Goal: Contribute content: Contribute content

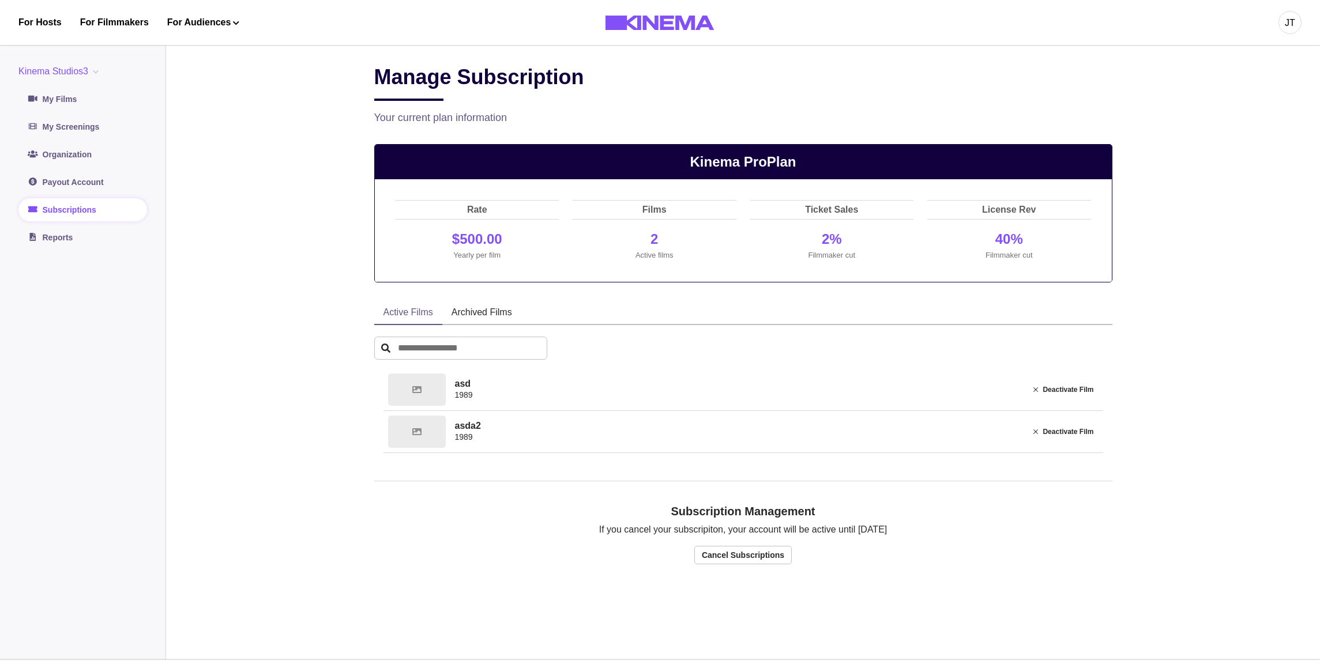
click at [343, 159] on main "Manage Subscription Your current plan information Kinema Pro Plan Rate $500.00 …" at bounding box center [743, 348] width 1154 height 623
click at [298, 169] on main "Manage Subscription Your current plan information Kinema Pro Plan Rate $500.00 …" at bounding box center [743, 348] width 1154 height 623
click at [625, 104] on div "Manage Subscription Your current plan information" at bounding box center [743, 95] width 738 height 61
click at [693, 100] on div "Manage Subscription" at bounding box center [743, 83] width 738 height 36
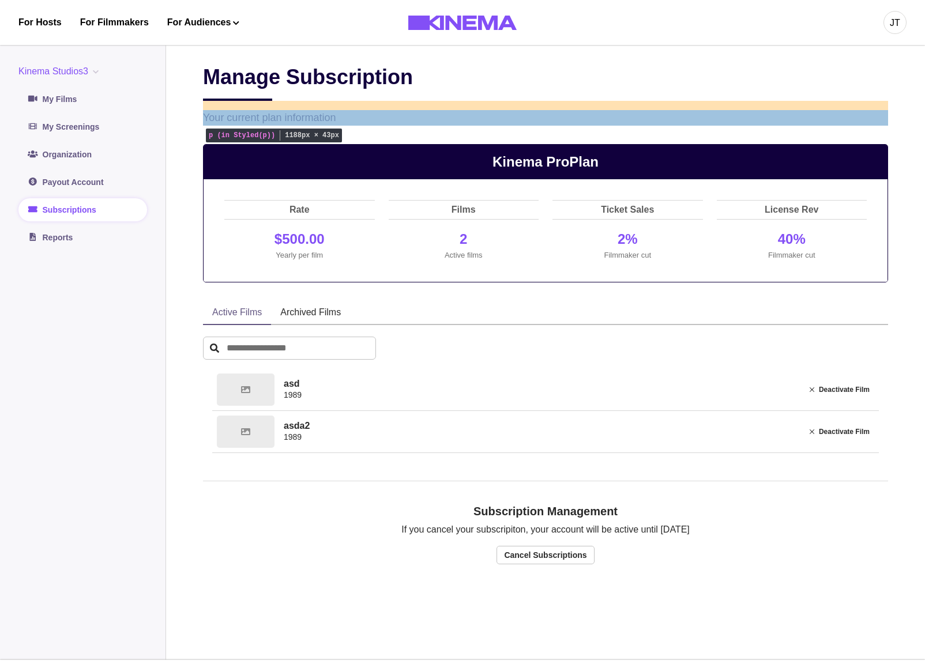
click at [336, 116] on p "Your current plan information" at bounding box center [545, 118] width 685 height 16
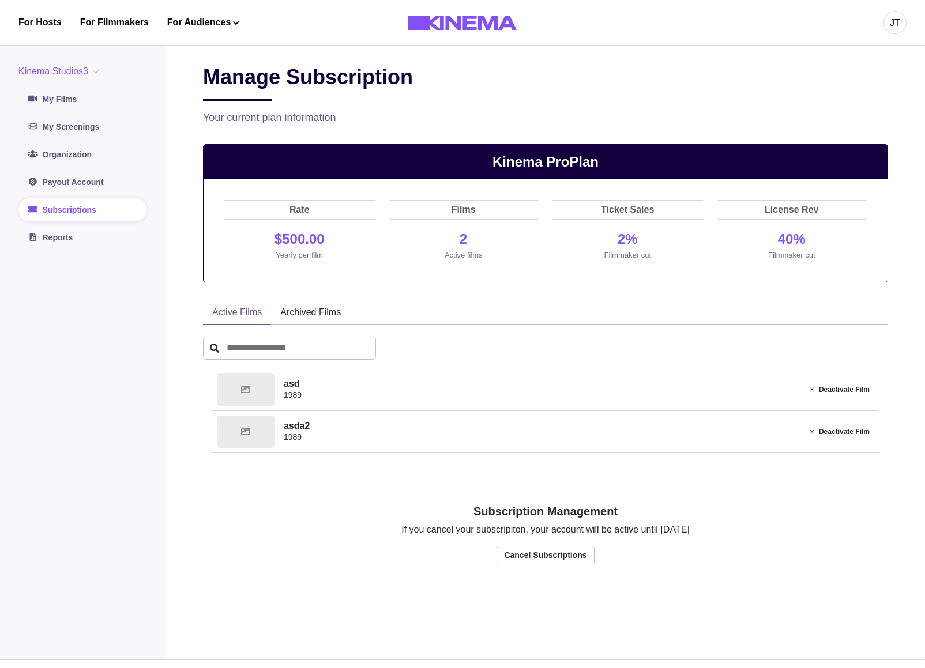
click at [374, 100] on h2 "Manage Subscription" at bounding box center [308, 83] width 210 height 36
click at [295, 113] on p "Your current plan information" at bounding box center [545, 118] width 685 height 16
click at [295, 117] on p "Your current plan information" at bounding box center [545, 118] width 685 height 16
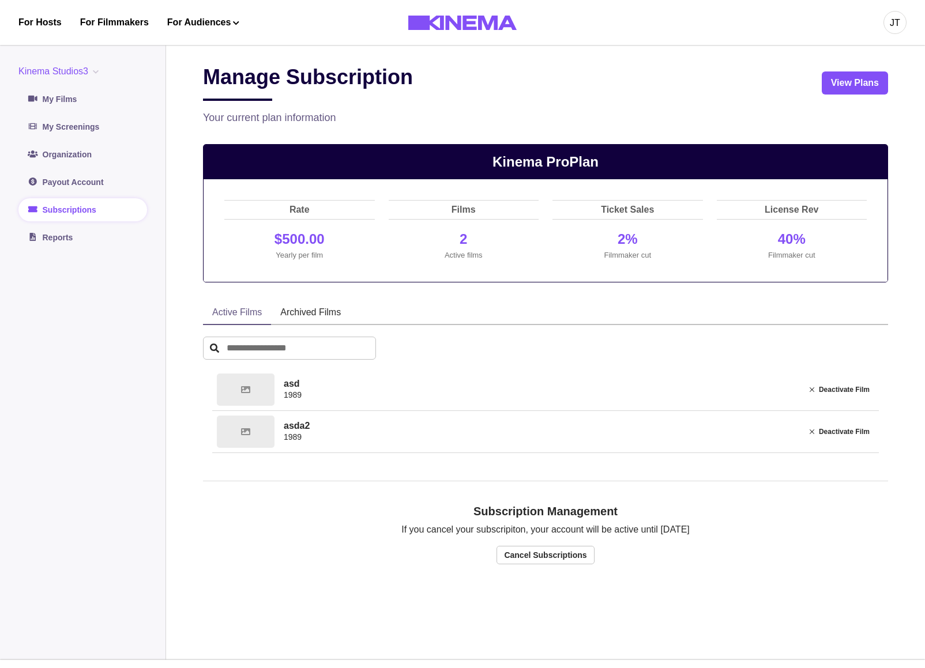
click at [566, 101] on div "Manage Subscription View Plans" at bounding box center [545, 83] width 685 height 36
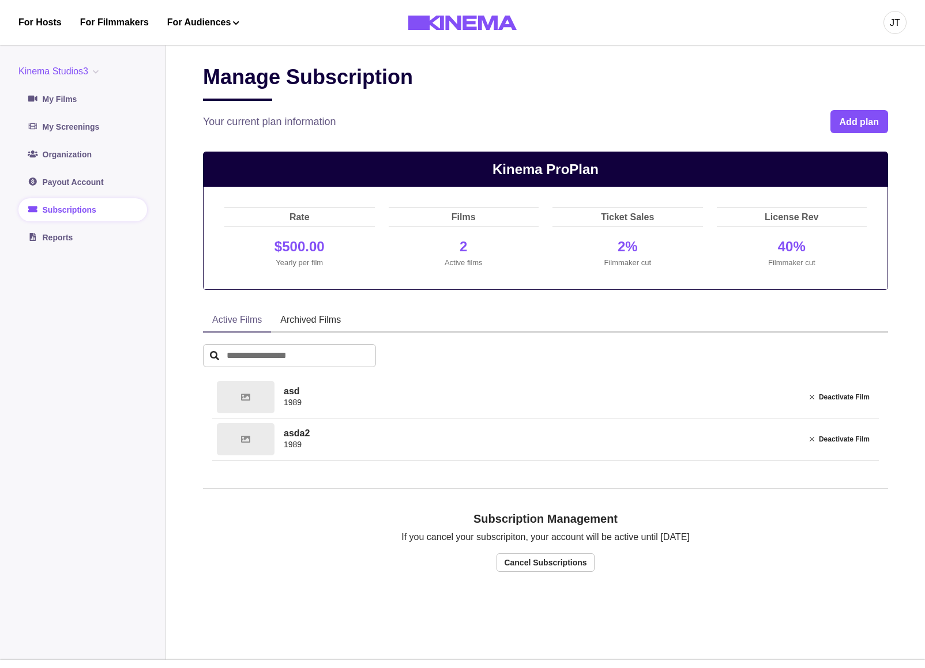
click at [62, 72] on button "Kinema Studios3" at bounding box center [60, 72] width 85 height 14
click at [52, 156] on button "org3" at bounding box center [83, 161] width 128 height 21
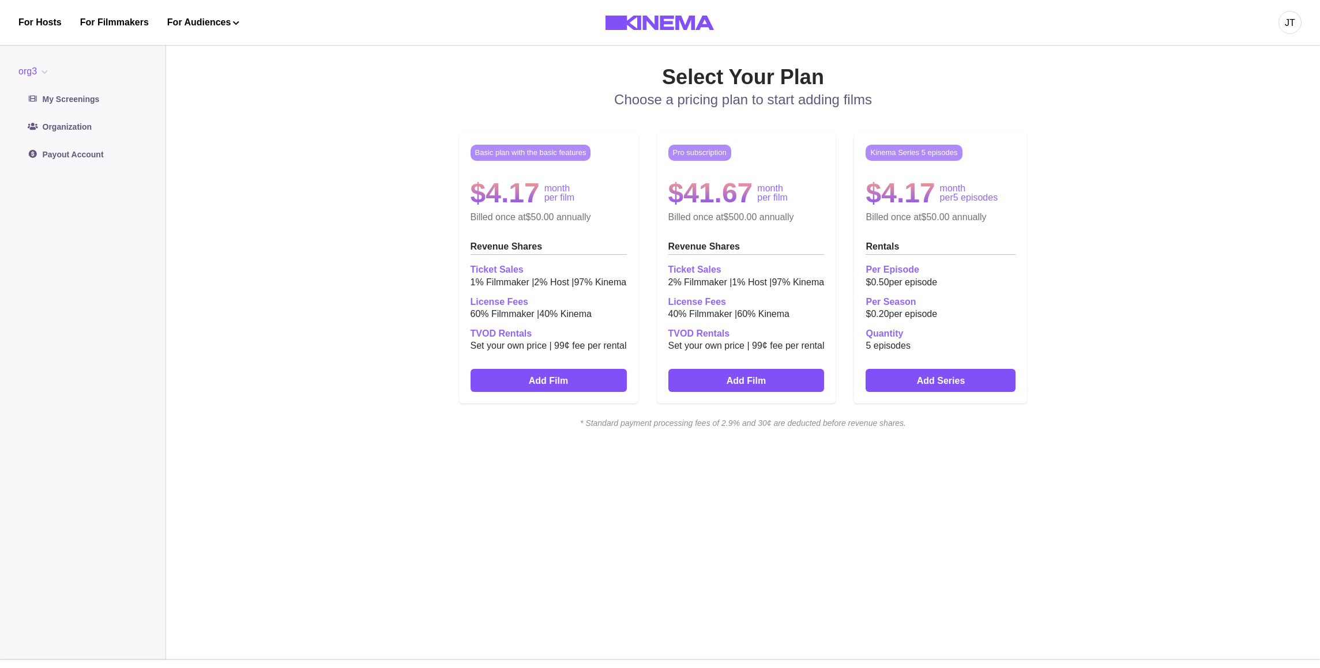
click at [863, 561] on div "Select Your Plan Choose a pricing plan to start adding films Basic plan with th…" at bounding box center [743, 349] width 738 height 568
click at [28, 74] on button "org3" at bounding box center [35, 72] width 34 height 14
click at [52, 116] on button "Org2" at bounding box center [83, 119] width 128 height 21
click at [32, 75] on button "org3" at bounding box center [35, 72] width 34 height 14
click at [59, 96] on button "Kinema Studios3" at bounding box center [83, 98] width 128 height 21
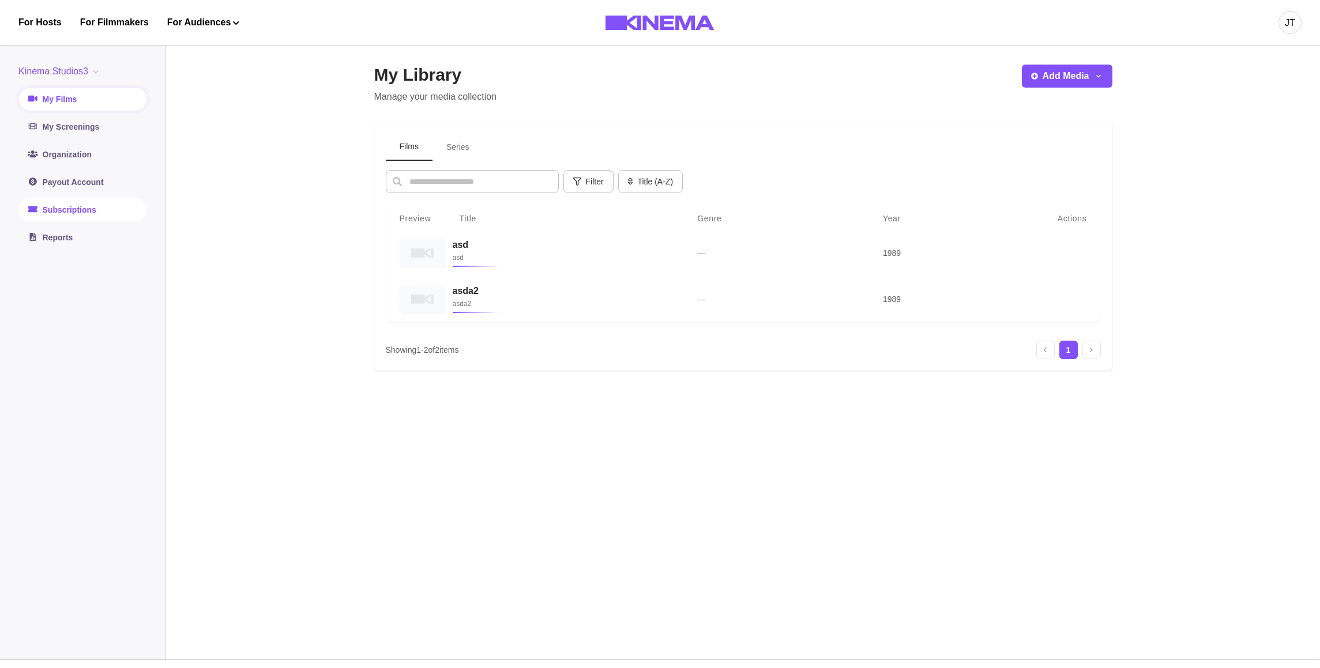
click at [98, 213] on link "Subscriptions" at bounding box center [82, 209] width 129 height 23
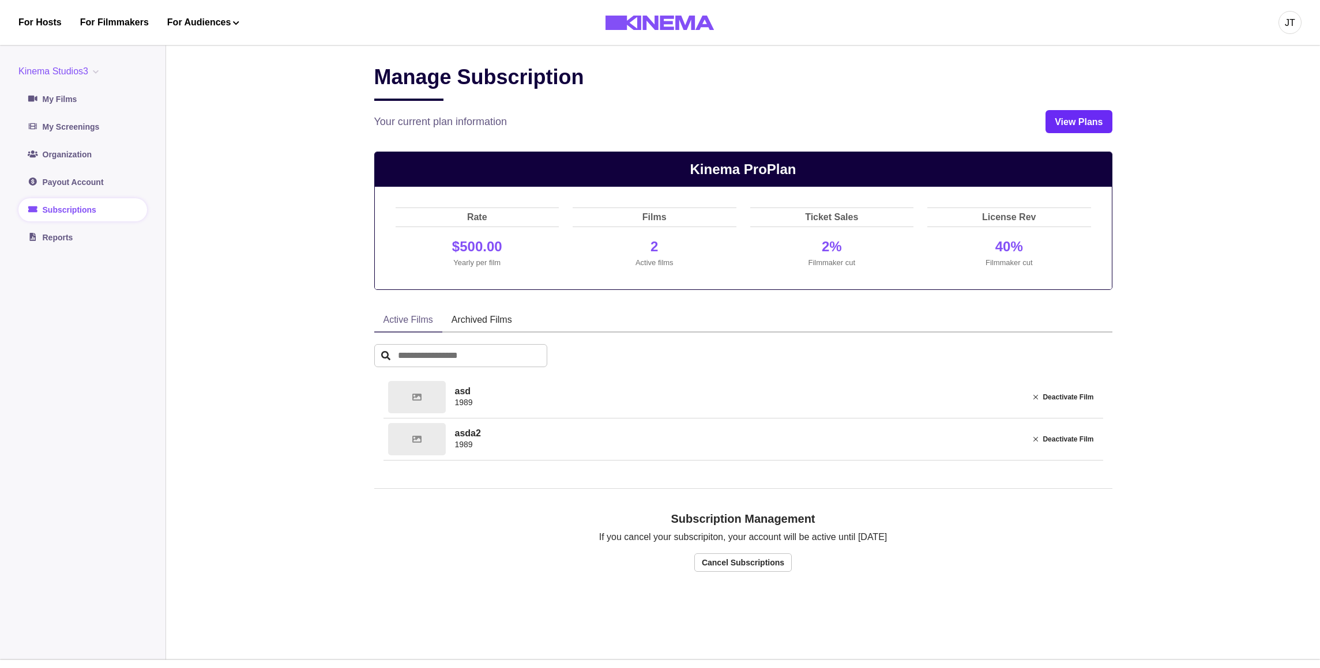
click at [924, 119] on link "View Plans" at bounding box center [1079, 121] width 66 height 23
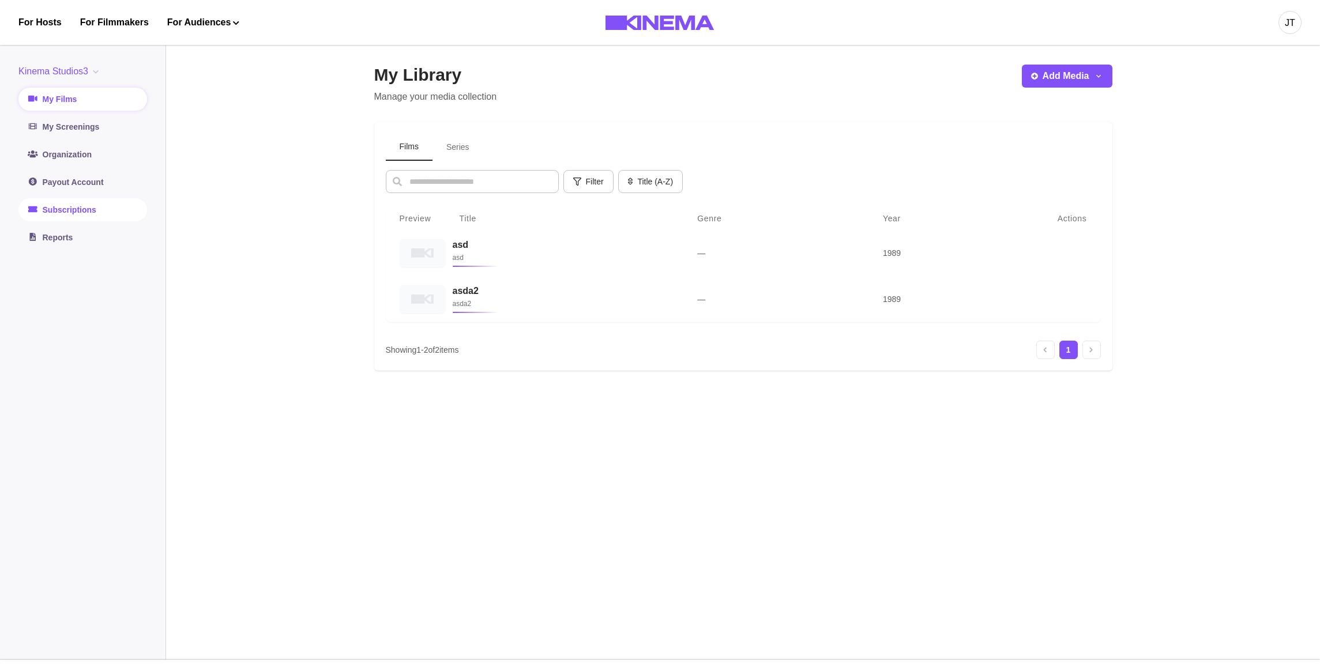
click at [68, 204] on link "Subscriptions" at bounding box center [82, 209] width 129 height 23
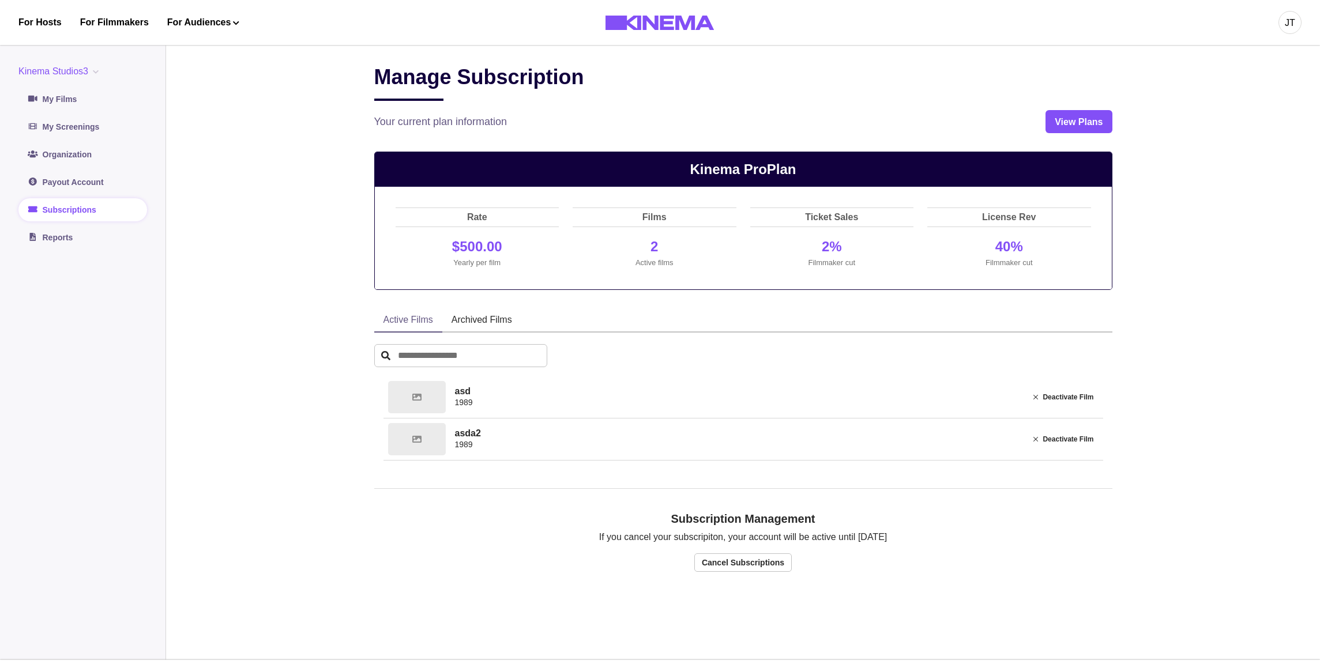
click at [849, 152] on div "Manage Subscription Your current plan information View Plans Kinema Pro Plan Ra…" at bounding box center [743, 349] width 738 height 568
click at [924, 114] on button "Add Plans" at bounding box center [1079, 121] width 63 height 23
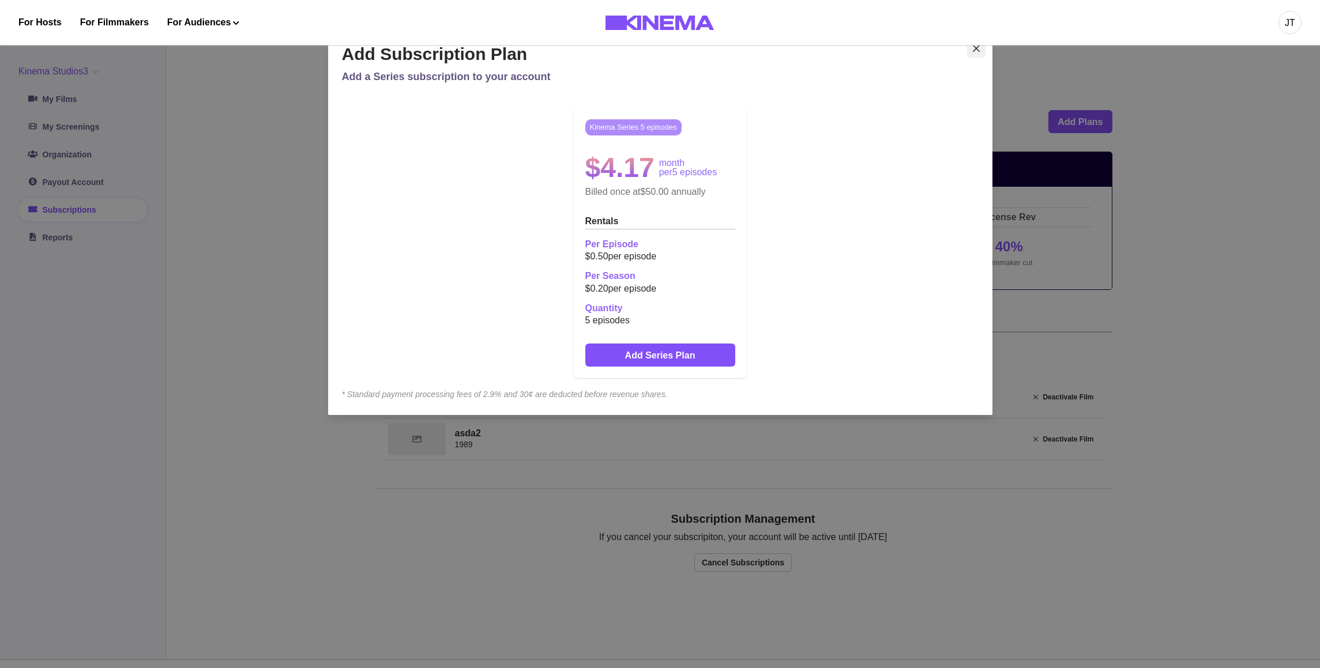
click at [924, 46] on button "Close" at bounding box center [976, 48] width 18 height 18
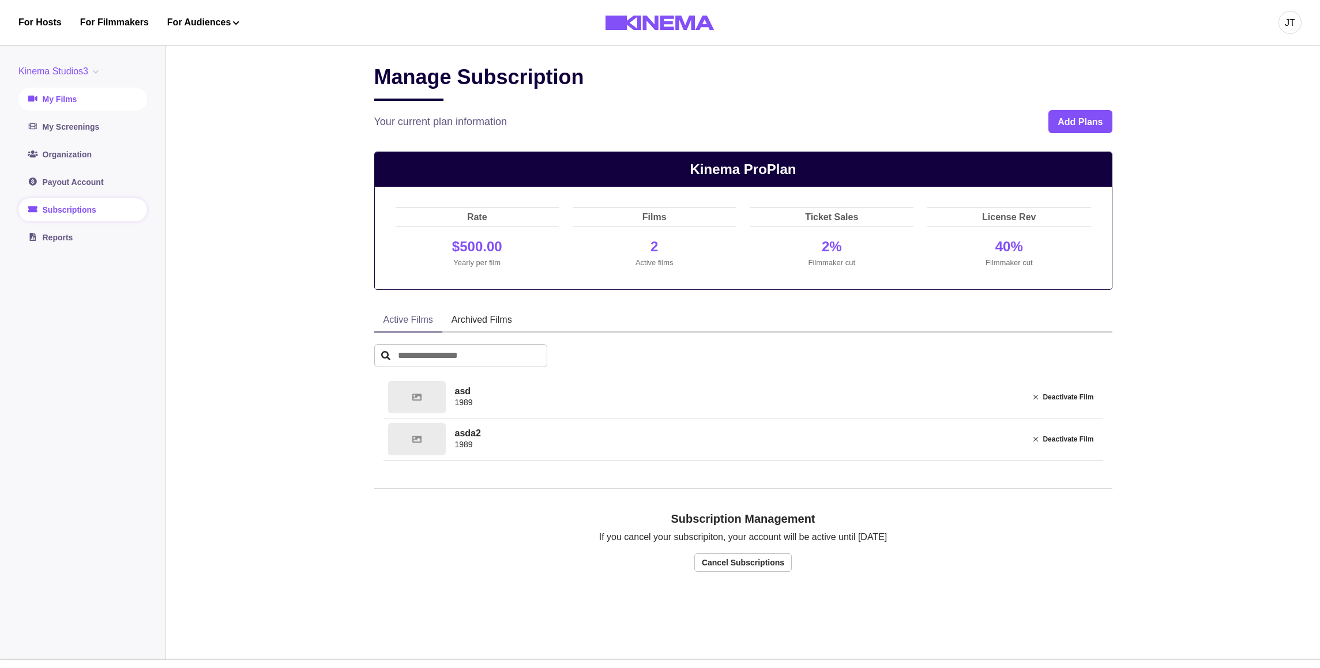
click at [74, 100] on link "My Films" at bounding box center [82, 99] width 129 height 23
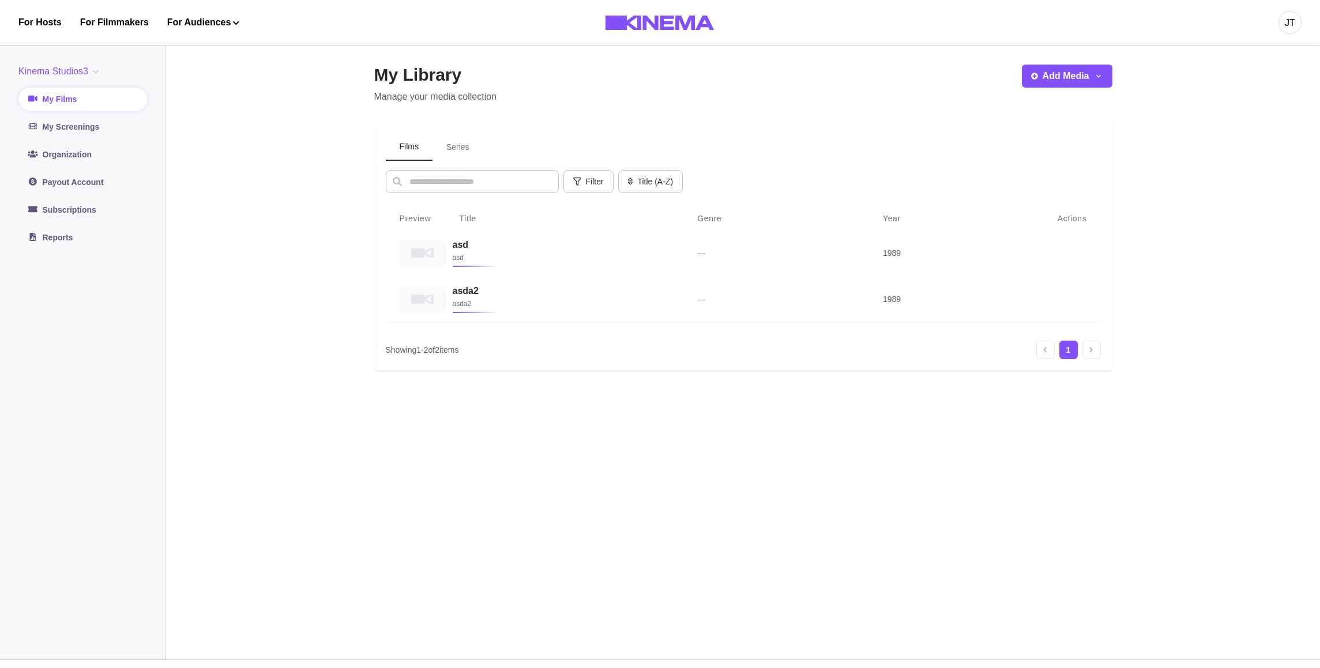
click at [924, 119] on div "My Library Manage your media collection Add Media Add Film Add Series Films Ser…" at bounding box center [743, 349] width 738 height 568
click at [924, 80] on button "Add Media" at bounding box center [1067, 75] width 91 height 23
click at [924, 126] on button "Add Series" at bounding box center [1086, 128] width 128 height 21
click at [862, 119] on div "My Library Manage your media collection Add Media Add Film Add Series Films Ser…" at bounding box center [743, 349] width 738 height 568
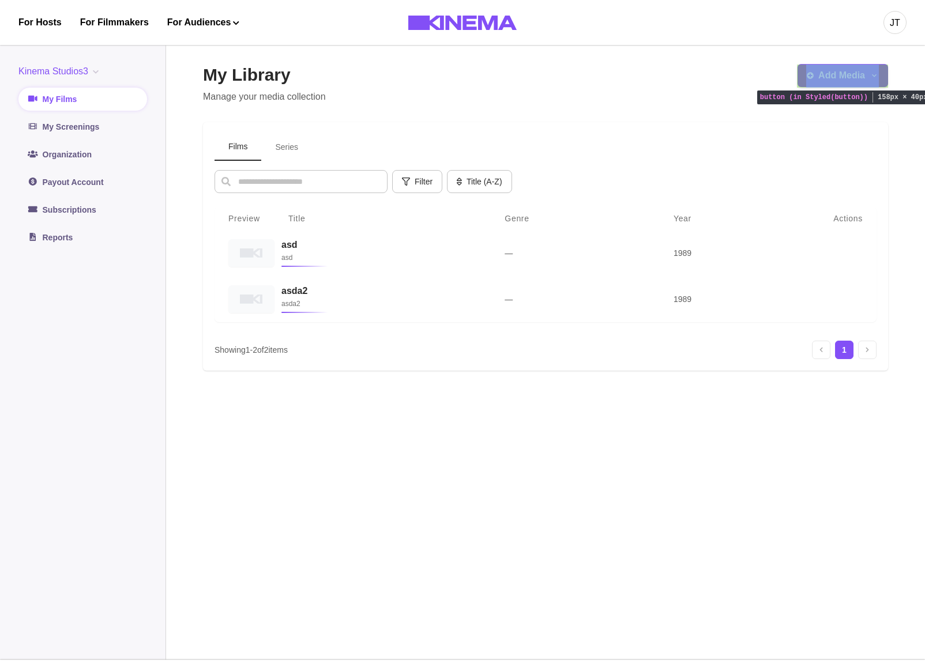
click at [845, 78] on button "Add Media" at bounding box center [843, 75] width 91 height 23
click at [527, 87] on div "My Library Manage your media collection Add Media Add Film Add Series" at bounding box center [545, 84] width 685 height 39
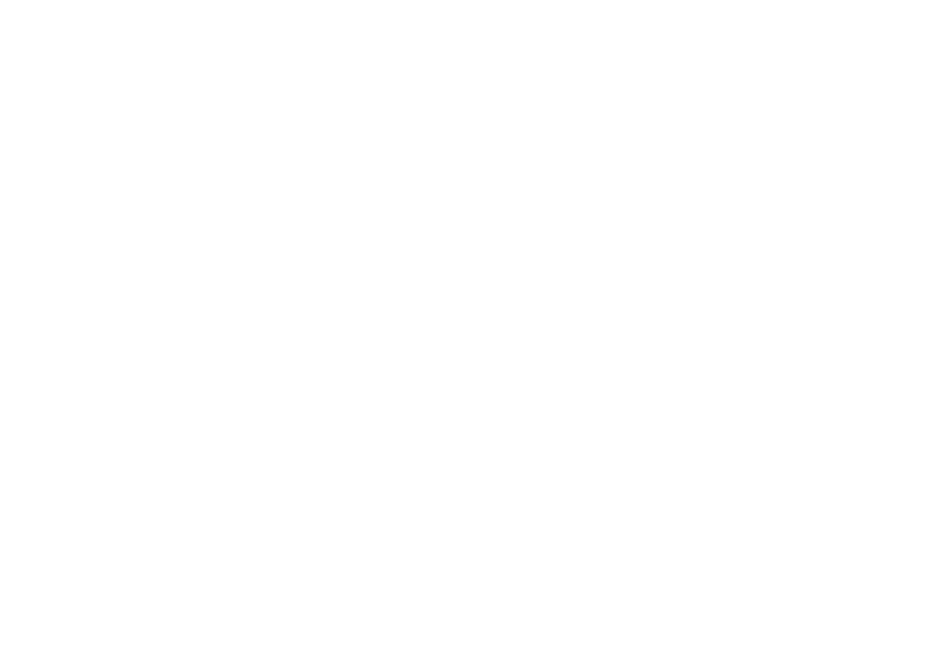
click at [518, 5] on html at bounding box center [467, 2] width 934 height 5
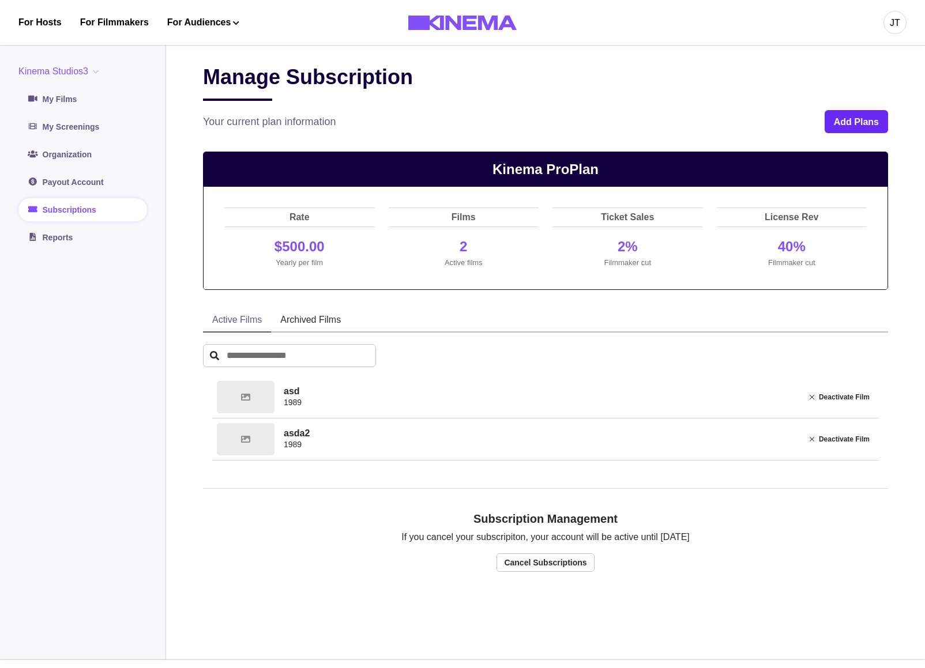
click at [845, 119] on button "Add Plans" at bounding box center [856, 121] width 63 height 23
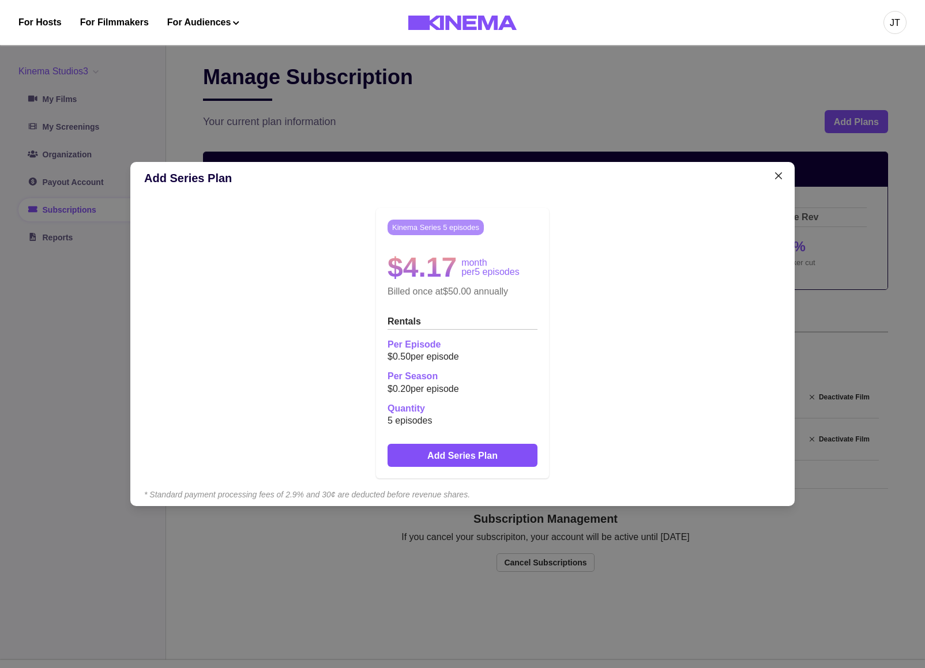
click at [517, 144] on div "Add Series Plan Kinema Series 5 episodes $4.17 month per 5 episodes Billed once…" at bounding box center [462, 334] width 925 height 668
click at [607, 111] on div "Add Series Plan Kinema Series 5 episodes $4.17 month per 5 episodes Billed once…" at bounding box center [462, 334] width 925 height 668
click at [776, 172] on button "Close" at bounding box center [778, 176] width 18 height 18
click at [782, 174] on icon "Close" at bounding box center [778, 175] width 7 height 7
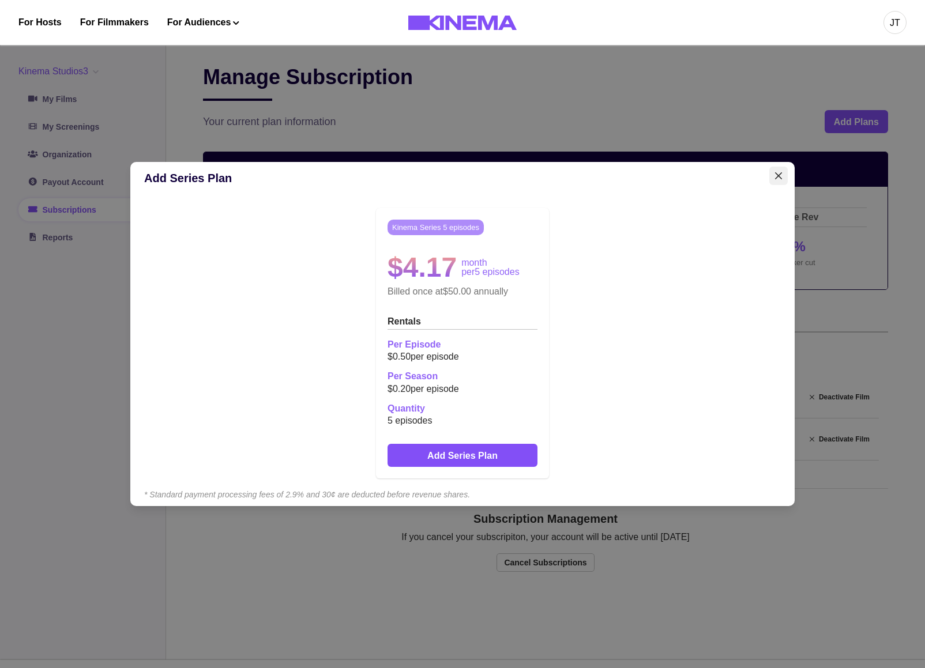
click at [780, 179] on icon "Close" at bounding box center [778, 175] width 7 height 7
click at [779, 174] on button "Close" at bounding box center [778, 176] width 18 height 18
click at [780, 181] on button "Close" at bounding box center [778, 176] width 18 height 18
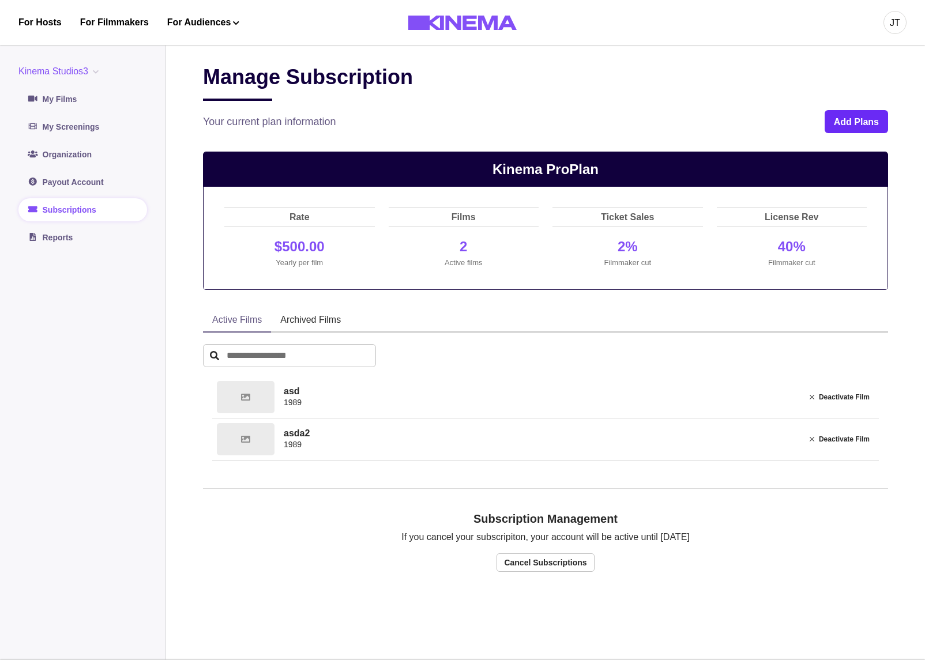
click at [859, 125] on button "Add Plans" at bounding box center [856, 121] width 63 height 23
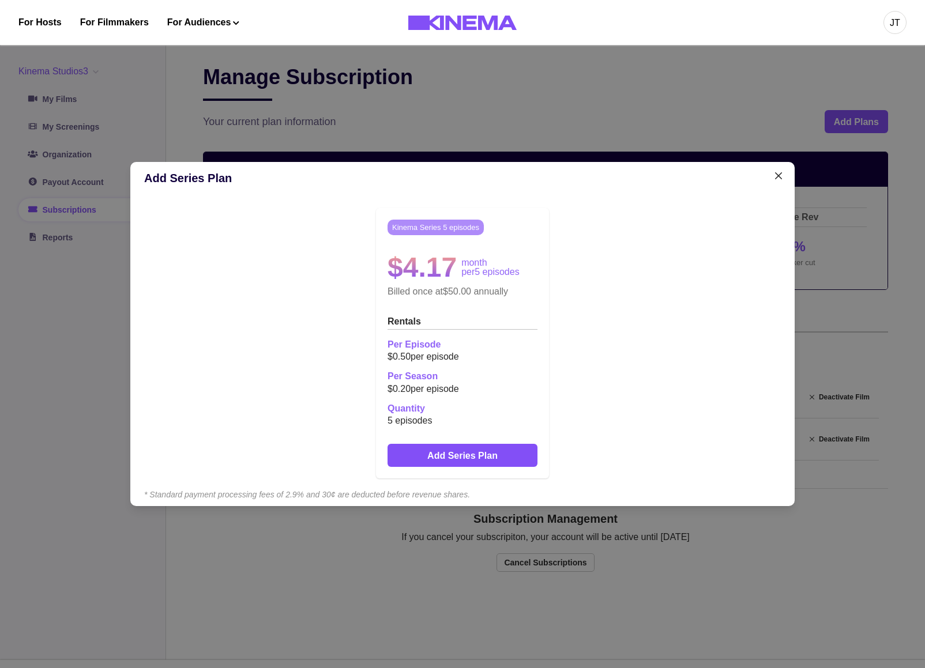
click at [626, 123] on div "Add Series Plan Kinema Series 5 episodes $4.17 month per 5 episodes Billed once…" at bounding box center [462, 334] width 925 height 668
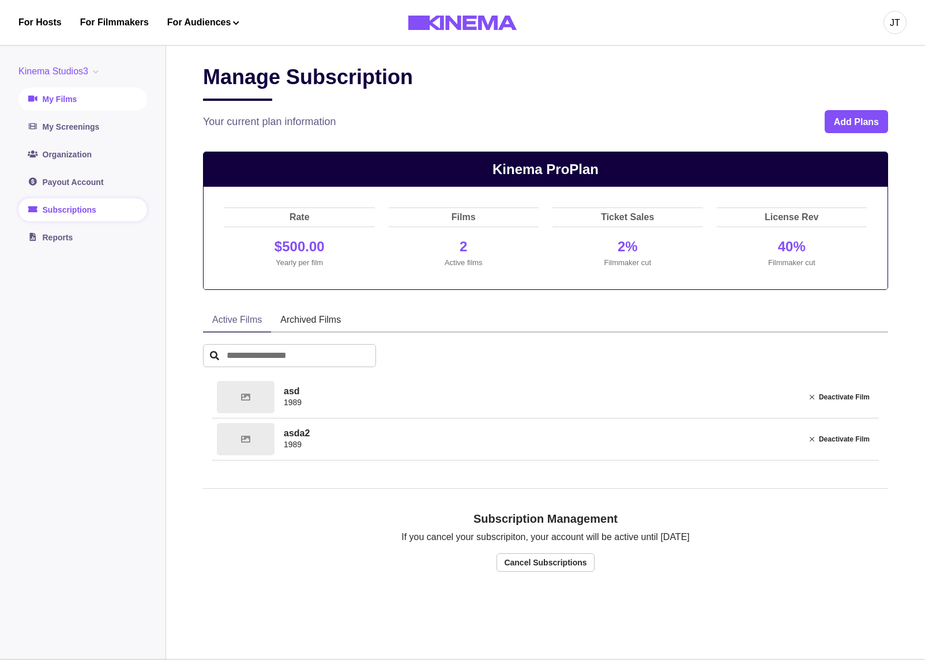
click at [91, 95] on link "My Films" at bounding box center [82, 99] width 129 height 23
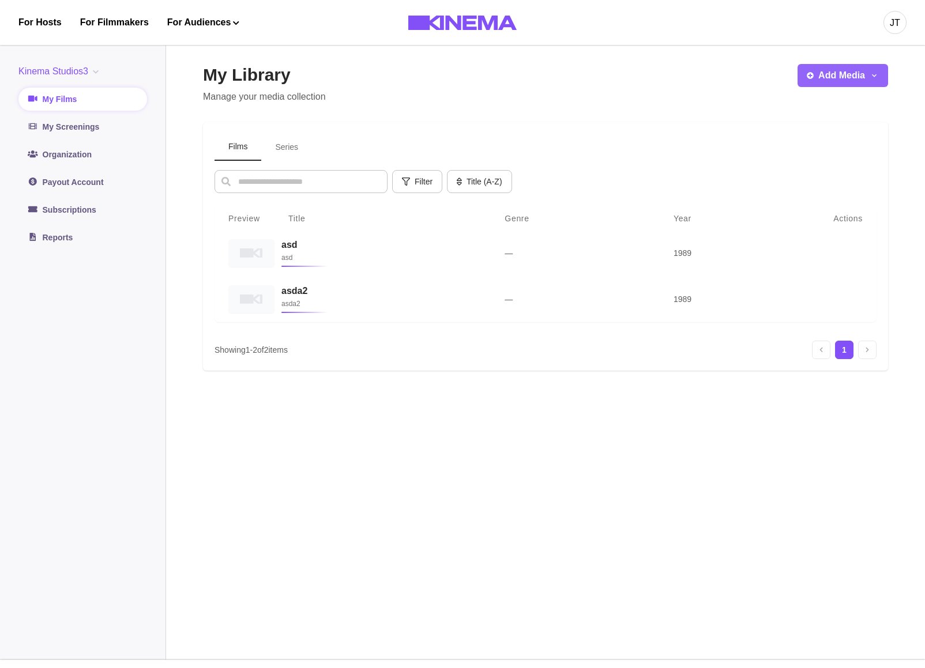
click at [847, 84] on button "Add Media" at bounding box center [843, 75] width 91 height 23
click at [837, 107] on button "Add Film" at bounding box center [824, 107] width 128 height 21
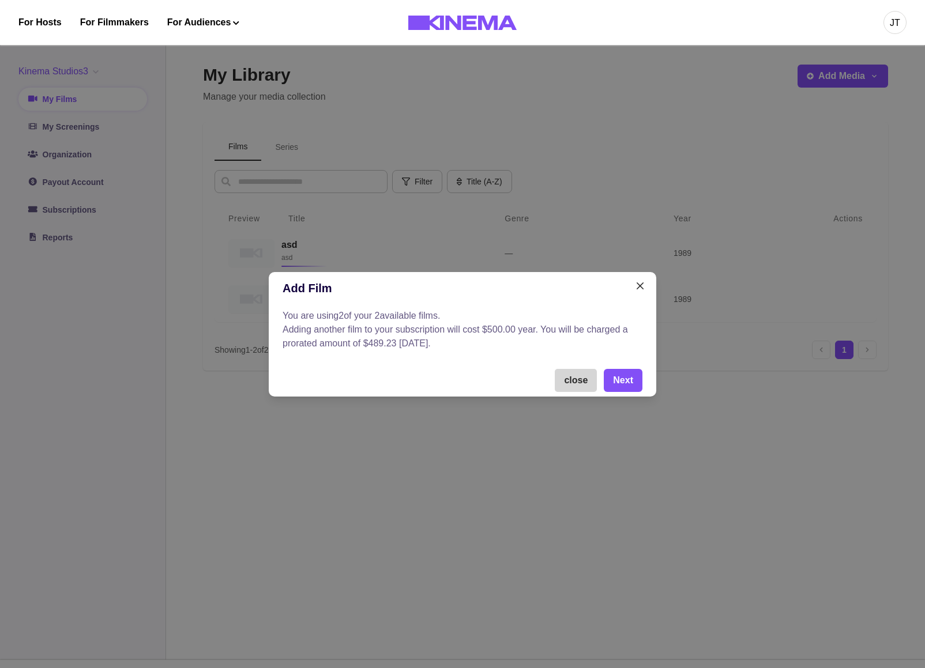
click at [584, 384] on button "close" at bounding box center [576, 380] width 42 height 23
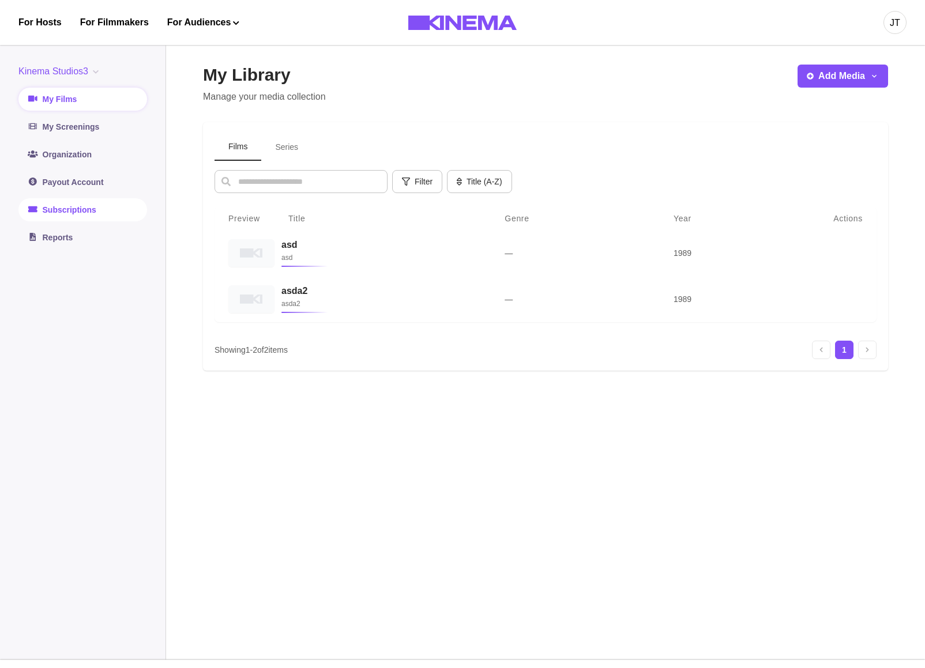
click at [62, 212] on link "Subscriptions" at bounding box center [82, 209] width 129 height 23
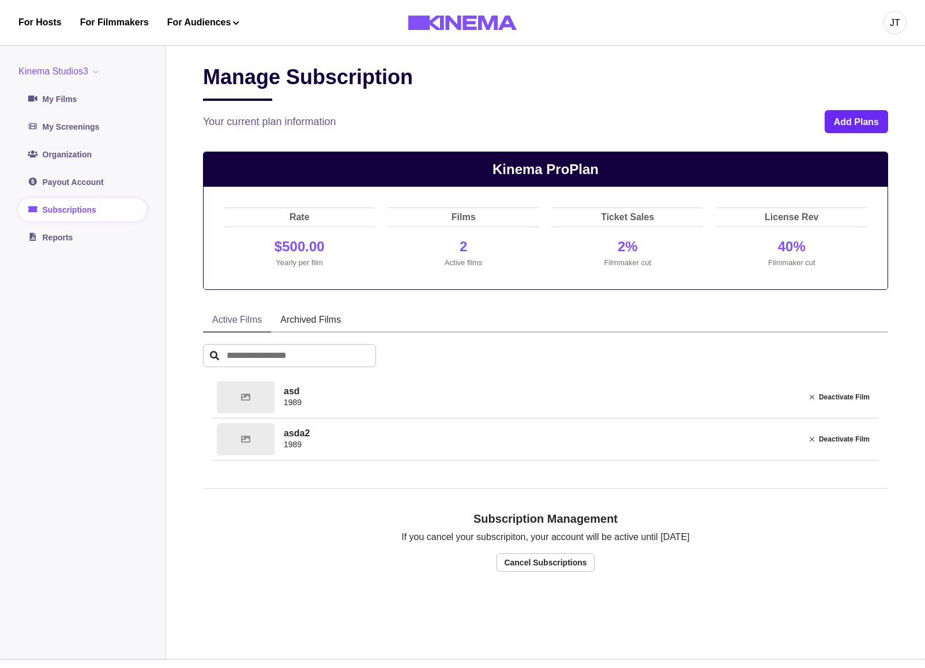
click at [848, 130] on button "Add Plans" at bounding box center [856, 121] width 63 height 23
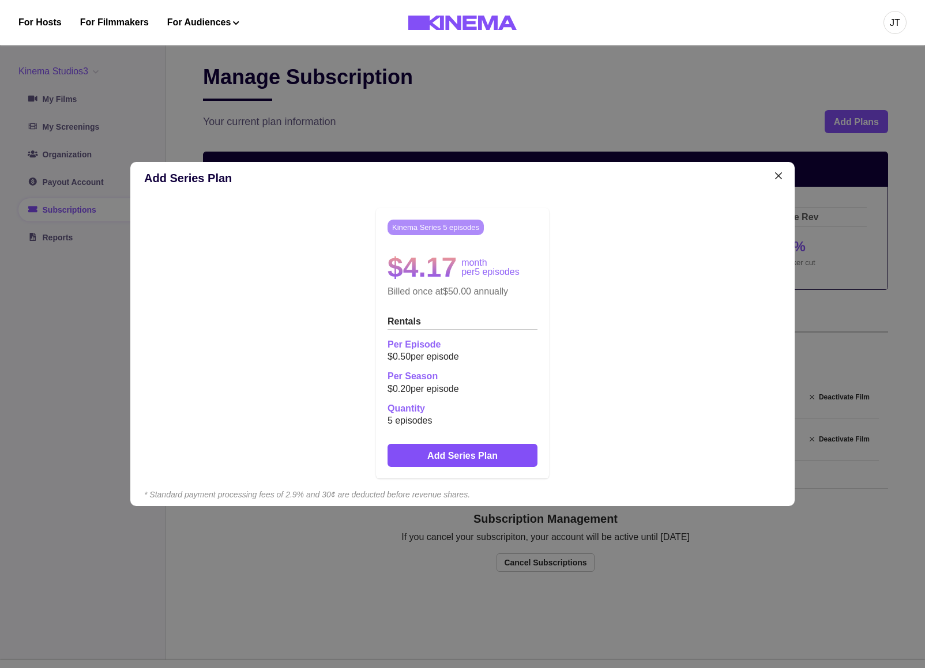
click at [243, 496] on icon "* Standard payment processing fees of 2.9% and 30¢ are deducted before revenue …" at bounding box center [307, 494] width 326 height 9
copy icon "processing"
click at [283, 496] on icon "* Standard payment processing fees of 2.9% and 30¢ are deducted before revenue …" at bounding box center [307, 494] width 326 height 9
copy icon "processing fees of"
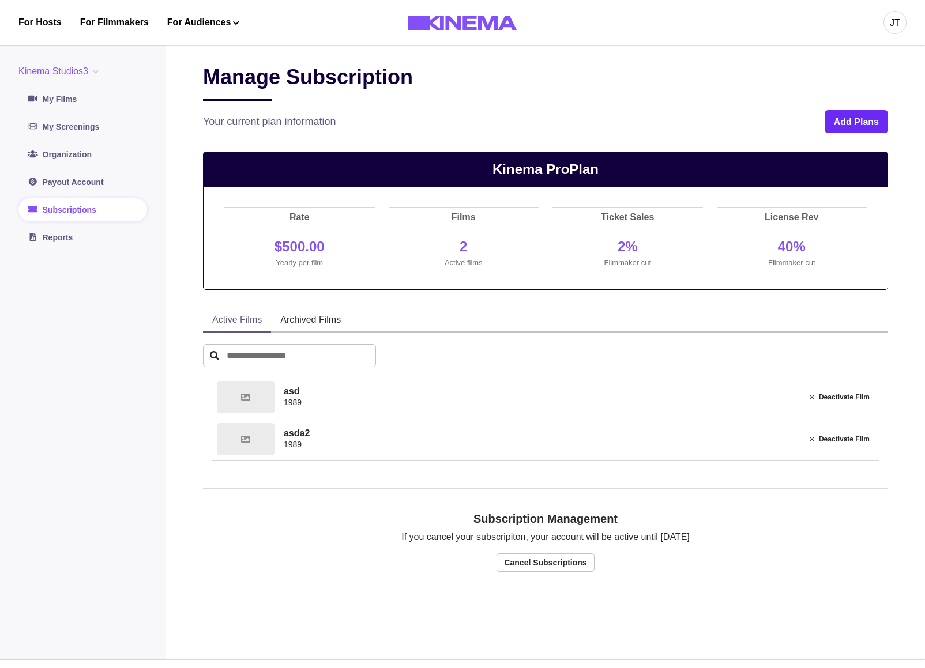
click at [852, 122] on button "Add Plans" at bounding box center [856, 121] width 63 height 23
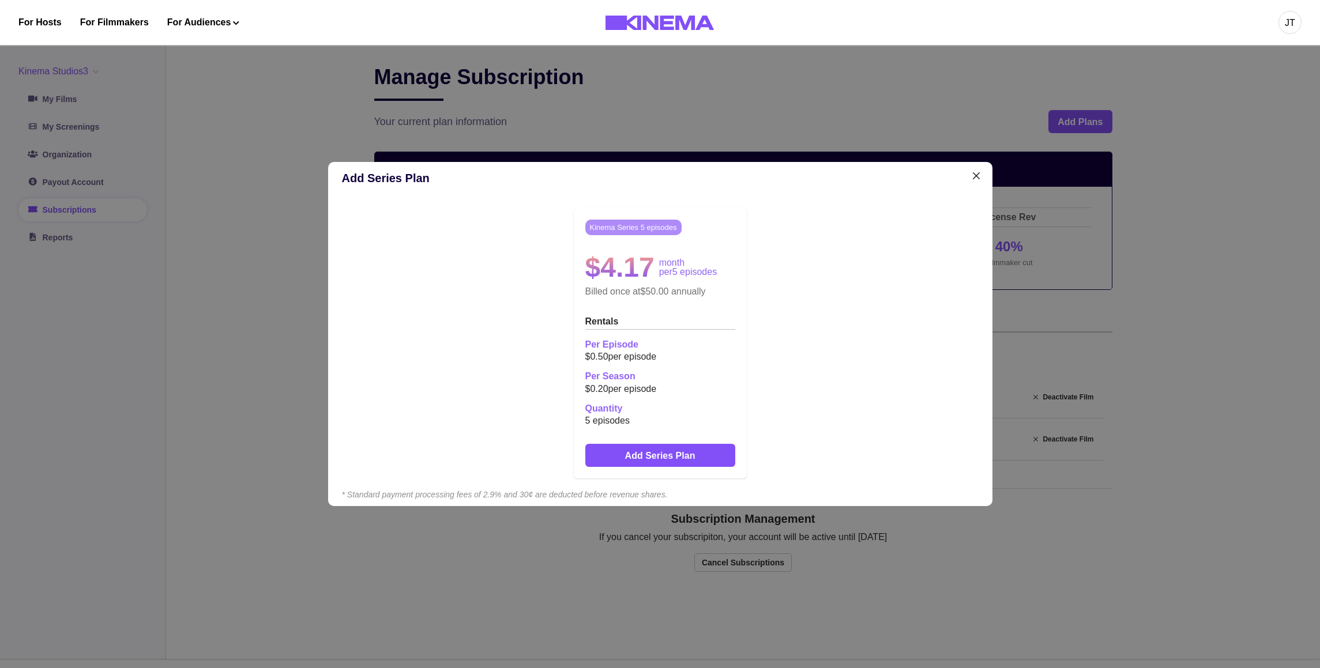
click at [800, 256] on div "Kinema Series 5 episodes $4.17 month per 5 episodes Billed once at $50.00 annua…" at bounding box center [660, 343] width 637 height 289
click at [924, 175] on icon "Close" at bounding box center [976, 175] width 7 height 7
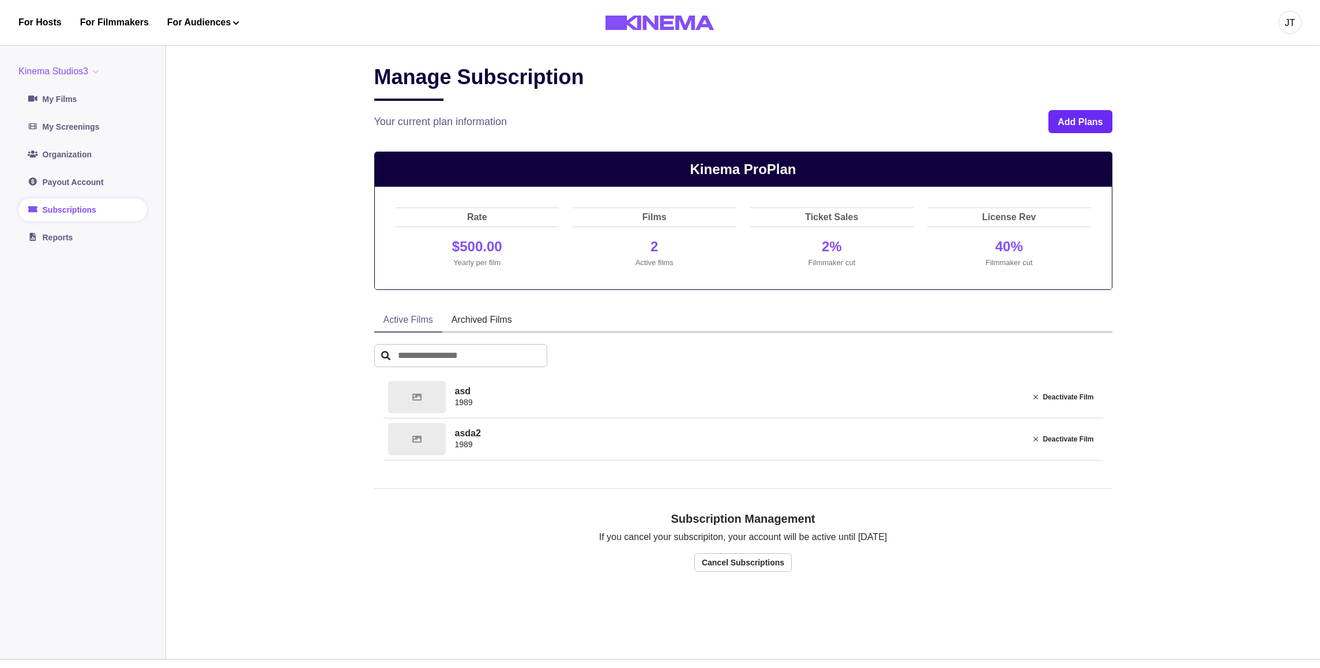
click at [924, 120] on button "Add Plans" at bounding box center [1079, 121] width 63 height 23
click at [59, 75] on button "Kinema Studios3" at bounding box center [60, 72] width 85 height 14
click at [49, 160] on button "org3" at bounding box center [83, 161] width 128 height 21
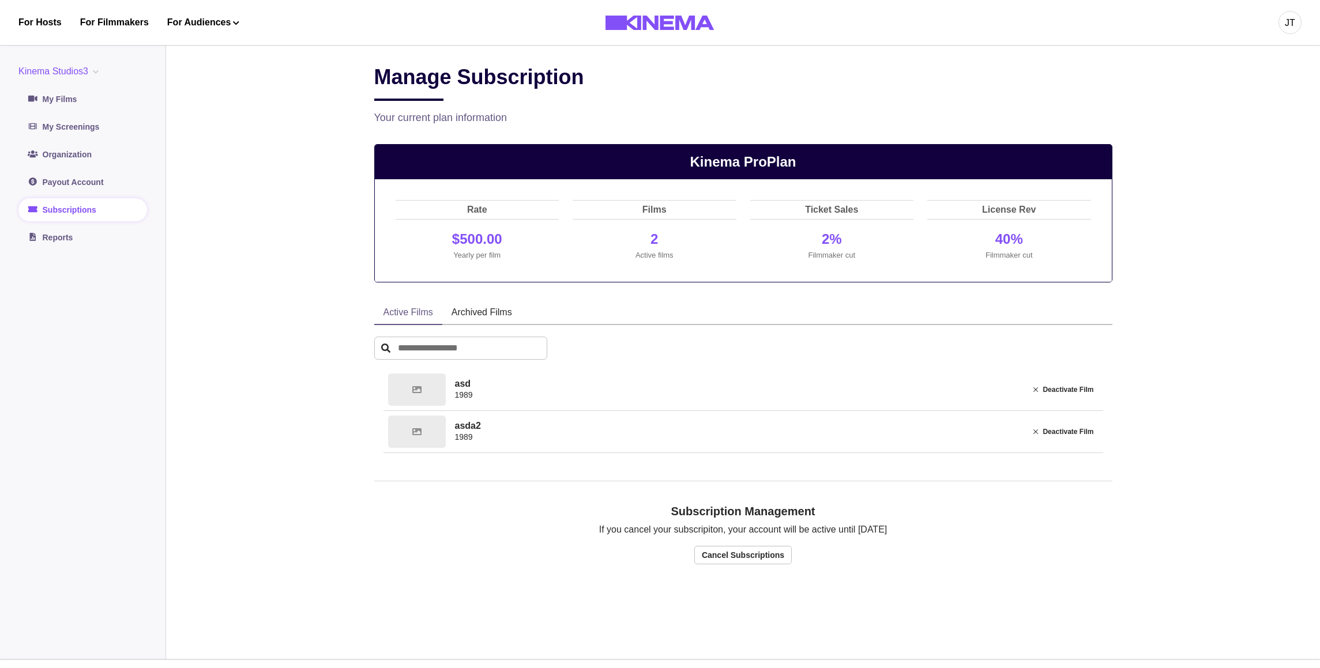
click at [71, 82] on div "[GEOGRAPHIC_DATA] Org2 org1 org3 My Films My Screenings Organization Payout Acc…" at bounding box center [82, 157] width 129 height 185
click at [67, 76] on button "Kinema Studios3" at bounding box center [60, 72] width 85 height 14
click at [66, 142] on button "org1" at bounding box center [83, 140] width 128 height 21
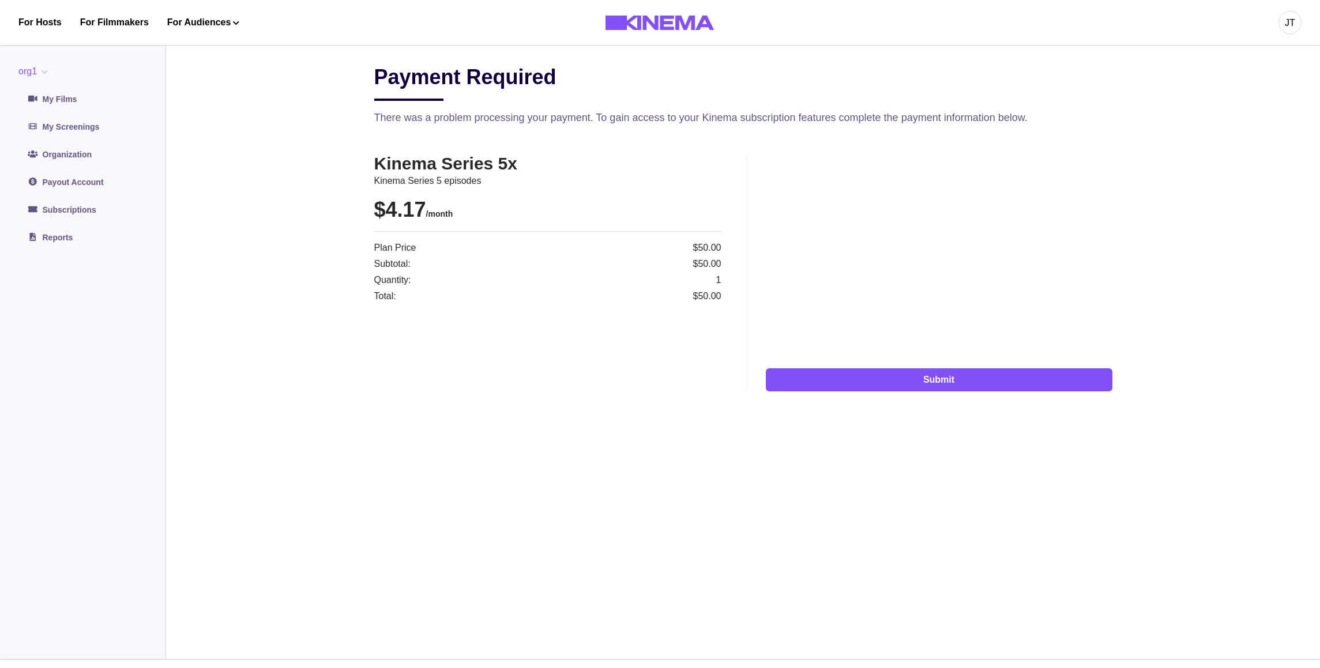
click at [46, 73] on button "org1" at bounding box center [35, 72] width 34 height 14
click at [54, 125] on button "Org2" at bounding box center [83, 119] width 128 height 21
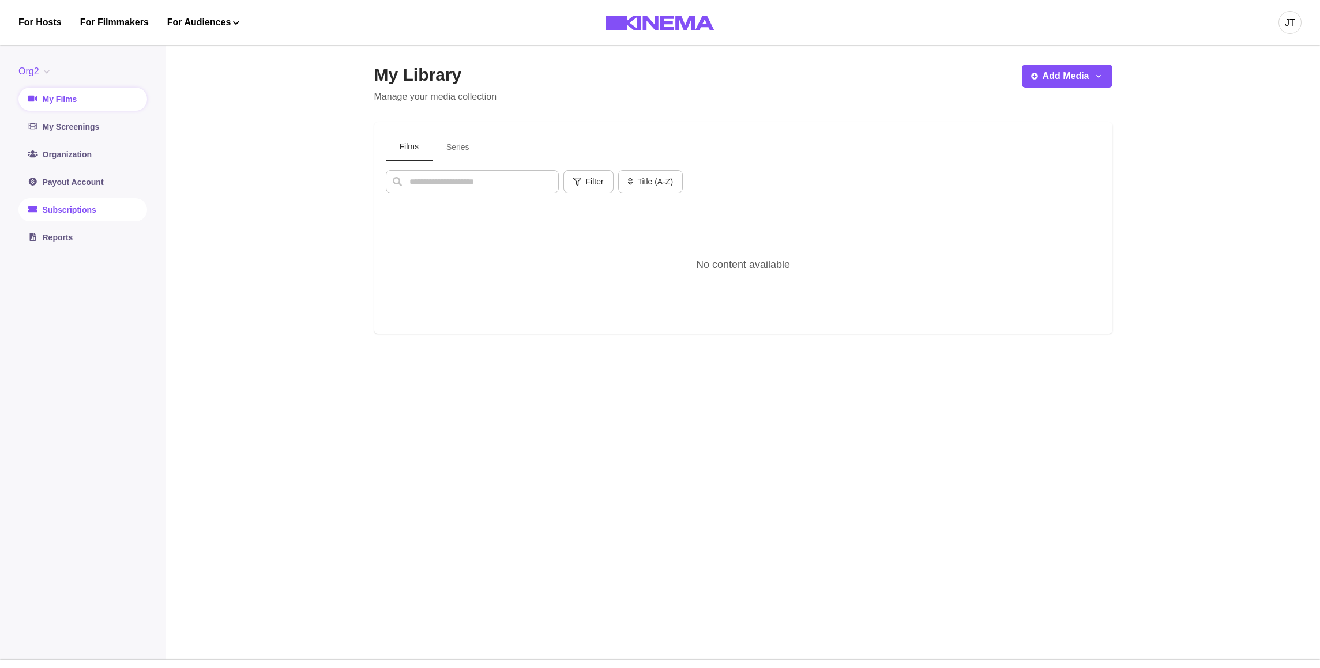
click at [56, 206] on link "Subscriptions" at bounding box center [82, 209] width 129 height 23
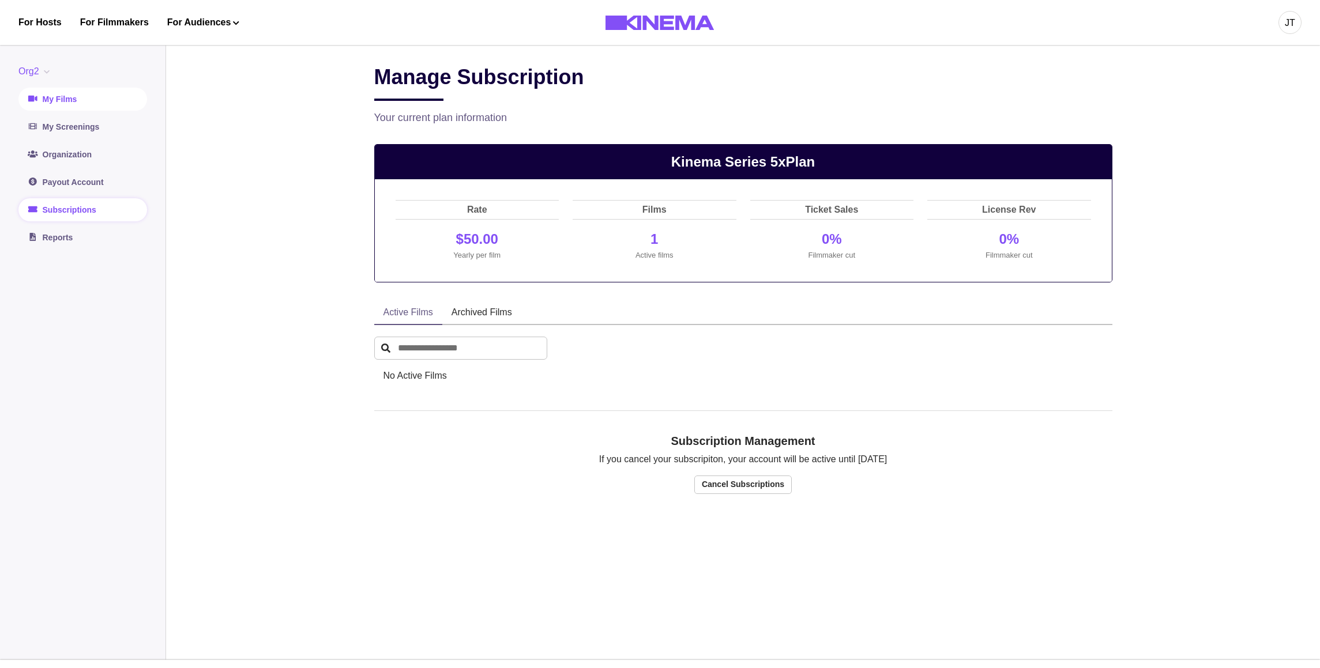
click at [85, 99] on link "My Films" at bounding box center [82, 99] width 129 height 23
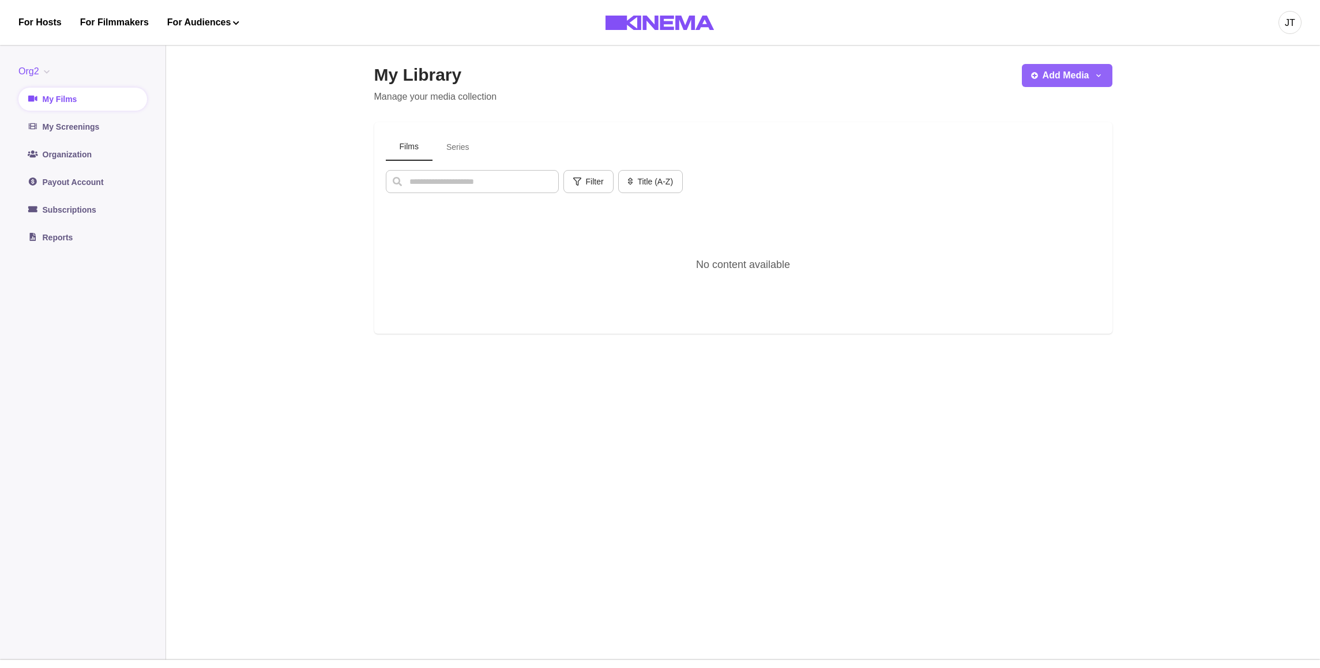
click at [1082, 82] on button "Add Media" at bounding box center [1067, 75] width 91 height 23
click at [1066, 124] on button "Add Series" at bounding box center [1086, 128] width 128 height 21
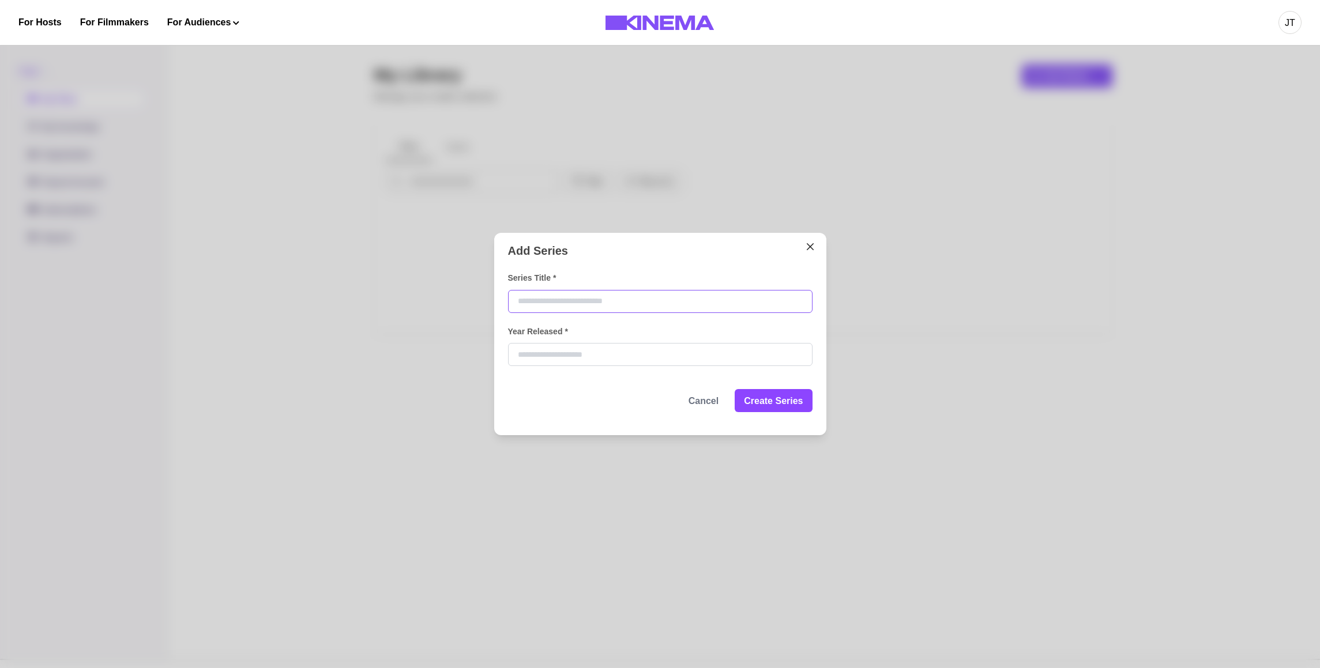
click at [704, 306] on input "Series Title *" at bounding box center [660, 301] width 304 height 23
type input "***"
click at [617, 407] on footer "Cancel Create Series" at bounding box center [660, 401] width 304 height 42
click at [565, 356] on input "Year Released *" at bounding box center [660, 354] width 304 height 23
type input "****"
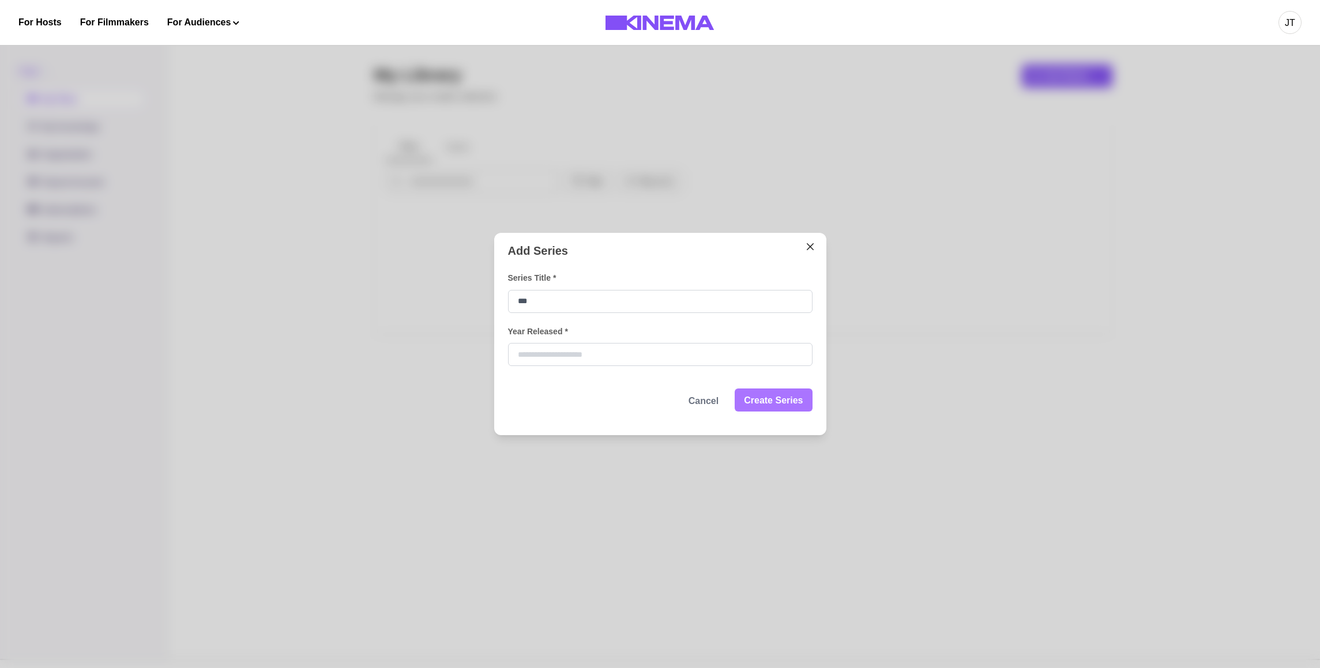
click at [768, 403] on button "Create Series" at bounding box center [773, 400] width 77 height 23
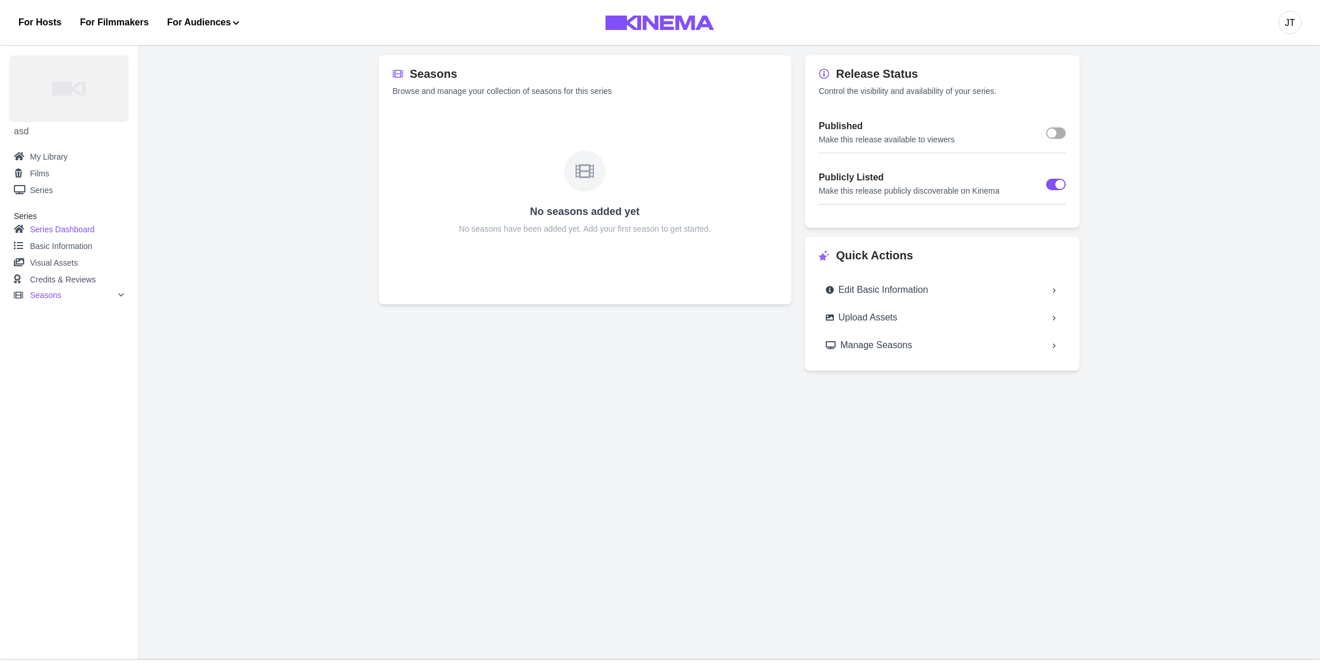
click at [78, 295] on div "Seasons" at bounding box center [77, 295] width 94 height 8
click at [70, 312] on p "Add Seasons" at bounding box center [67, 313] width 48 height 12
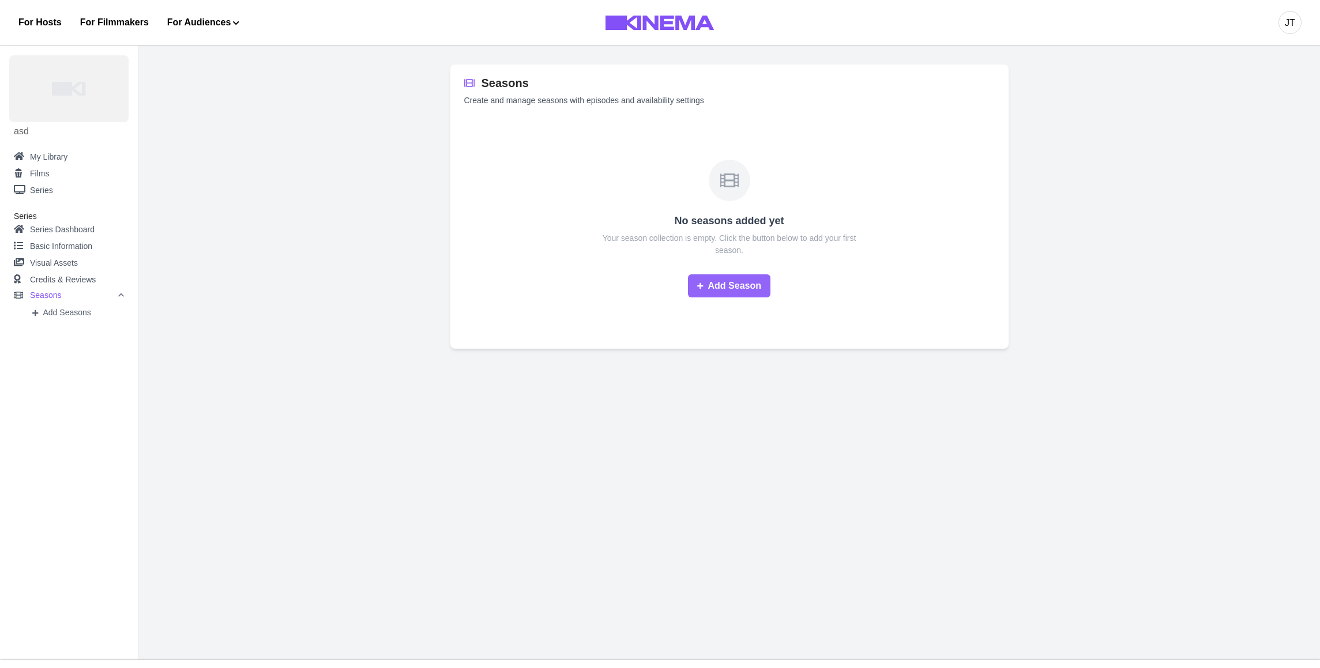
click at [688, 292] on button "Add Season" at bounding box center [729, 286] width 82 height 23
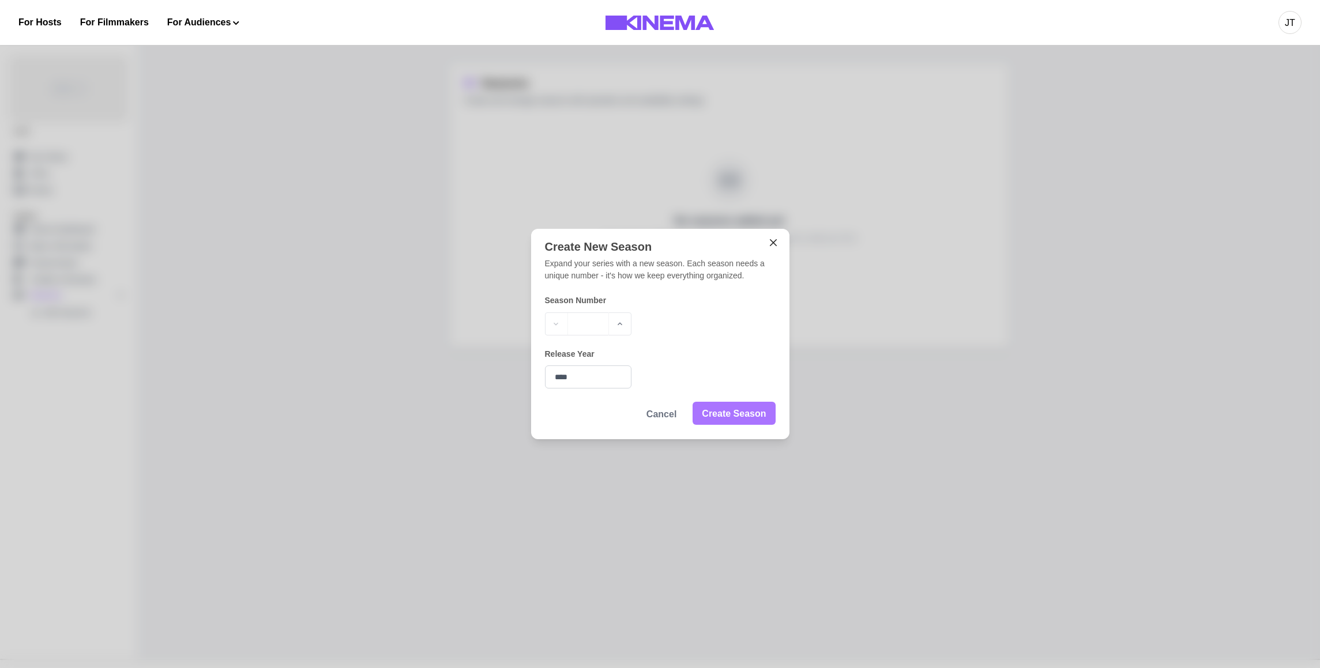
click at [762, 413] on button "Create Season" at bounding box center [734, 413] width 82 height 23
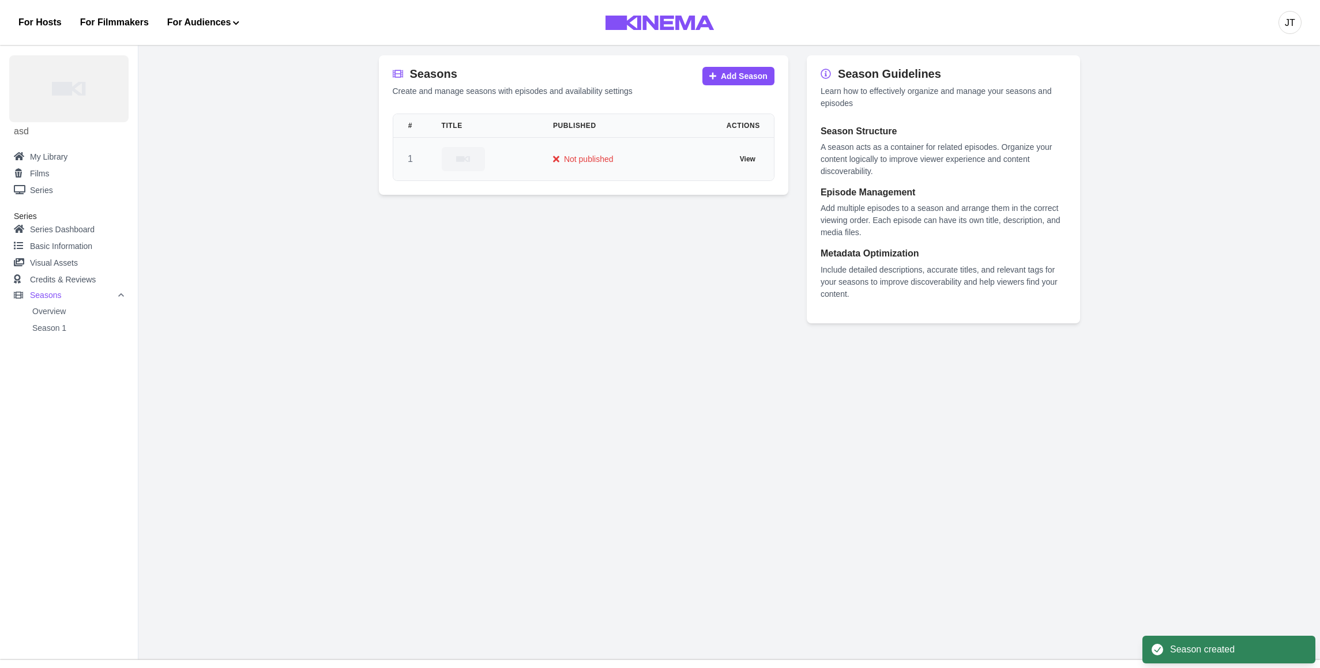
click at [517, 155] on div at bounding box center [484, 159] width 84 height 24
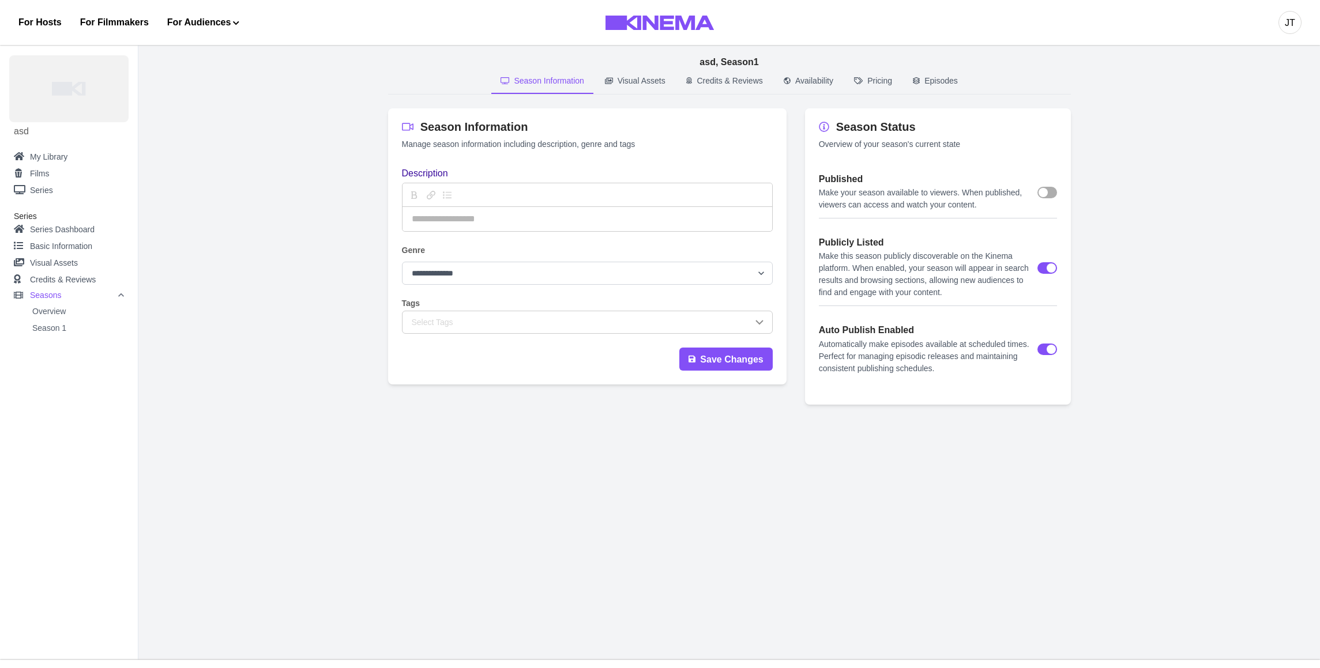
click at [655, 80] on p "Visual Assets" at bounding box center [642, 81] width 48 height 12
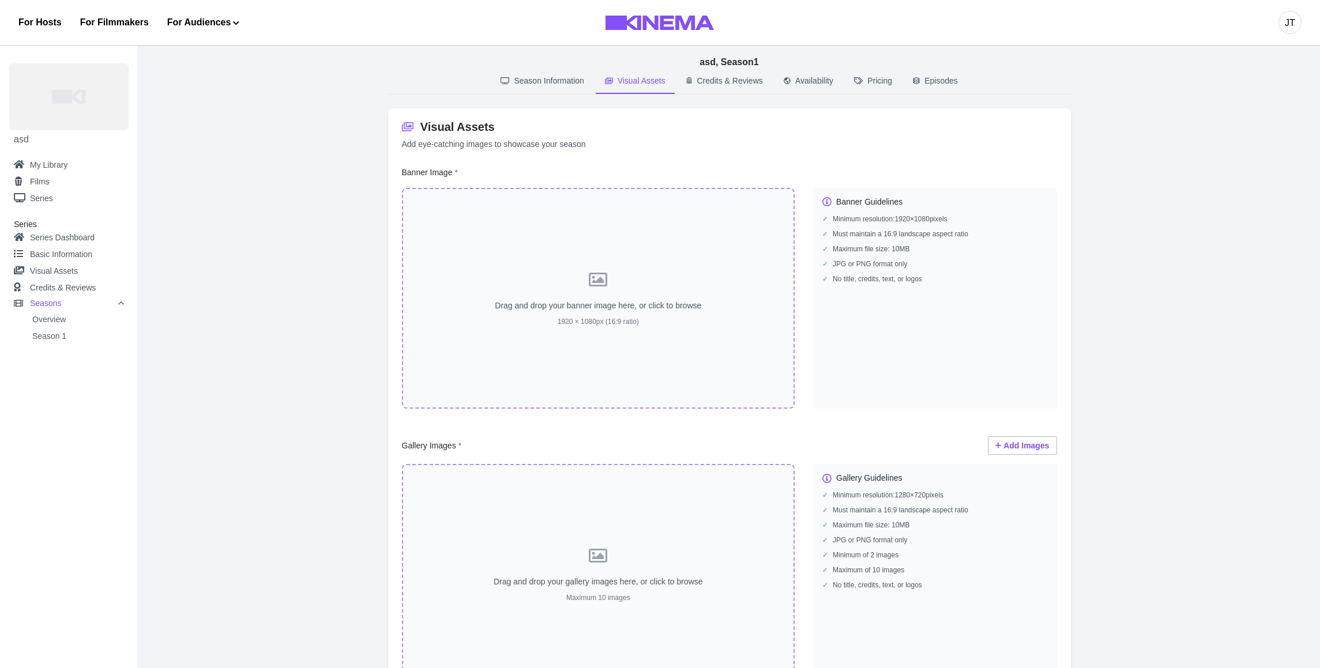
click at [708, 81] on p "Credits & Reviews" at bounding box center [730, 81] width 66 height 12
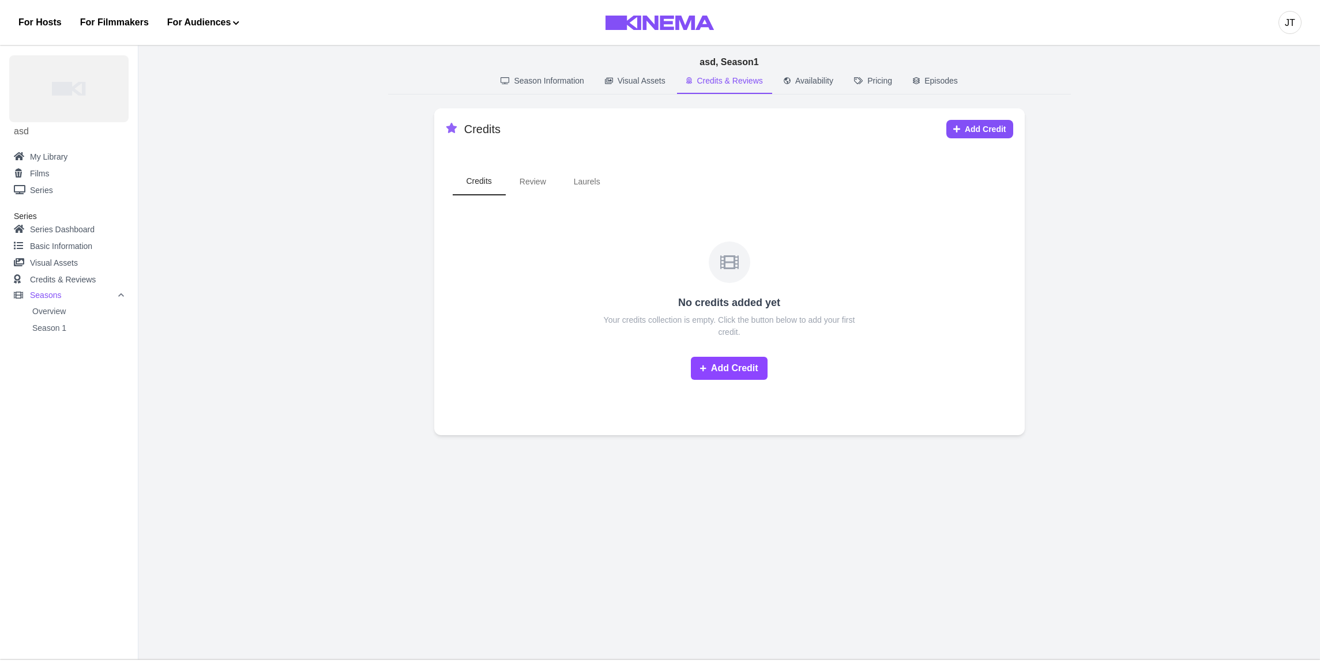
click at [807, 78] on p "Availability" at bounding box center [814, 81] width 38 height 12
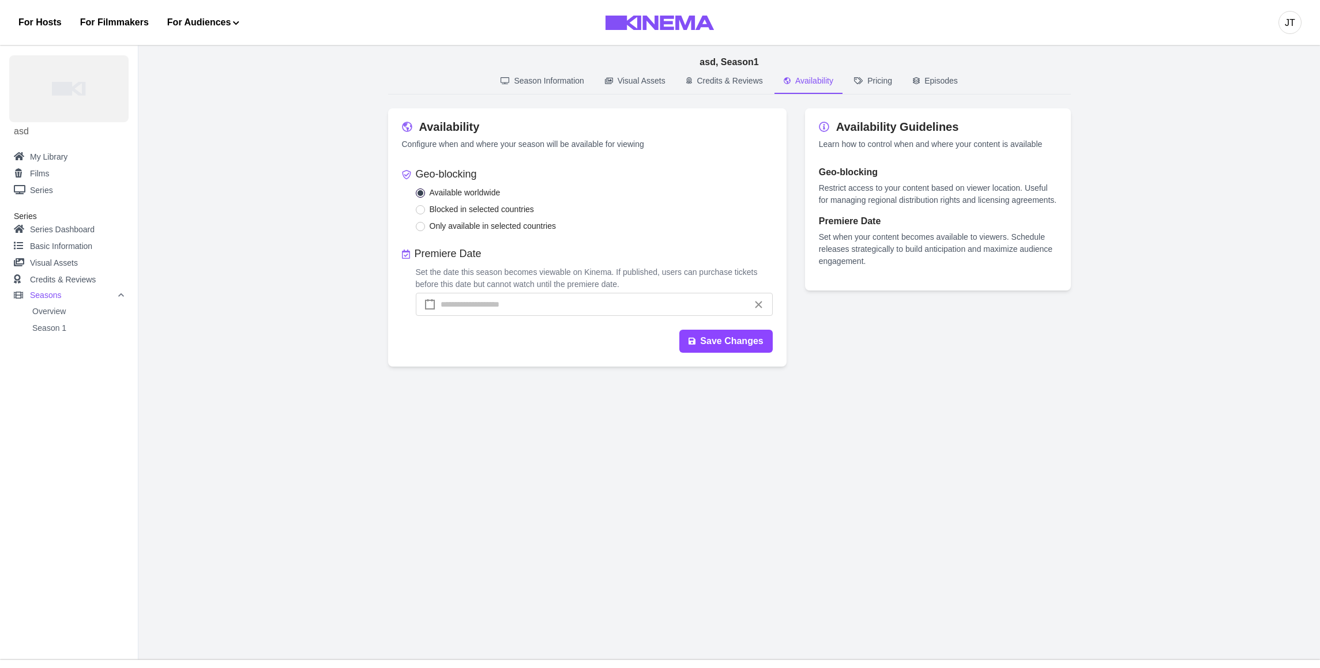
click at [876, 77] on p "Pricing" at bounding box center [879, 81] width 25 height 12
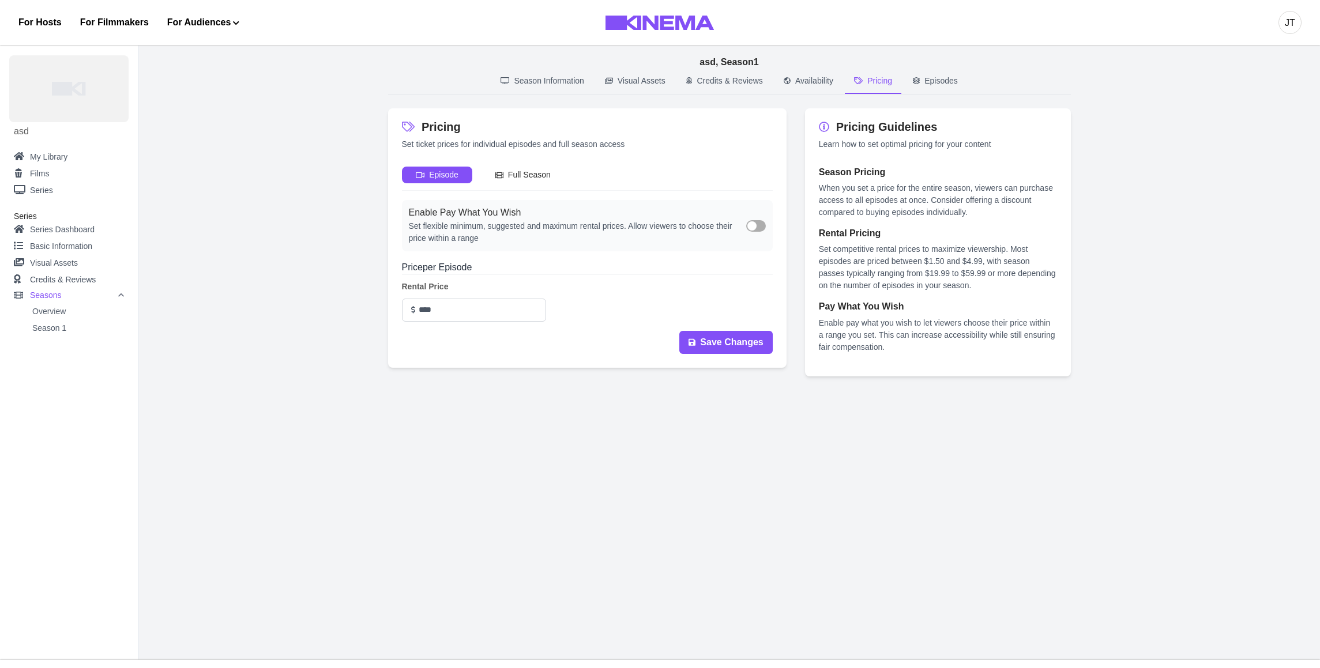
click at [459, 299] on div "****" at bounding box center [474, 307] width 144 height 30
click at [453, 313] on input "****" at bounding box center [474, 310] width 144 height 23
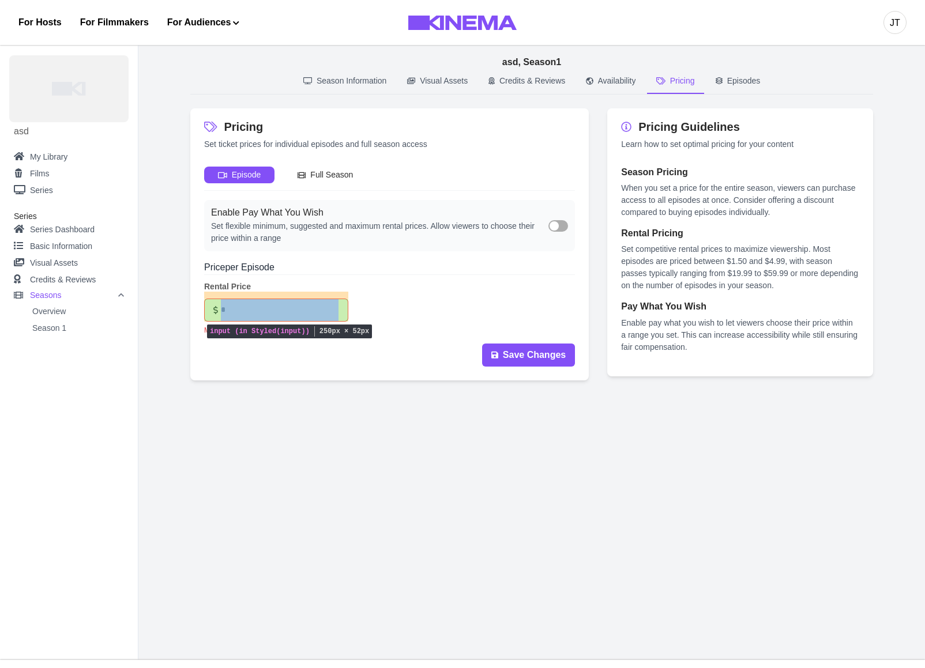
click at [310, 303] on input "*" at bounding box center [276, 310] width 144 height 23
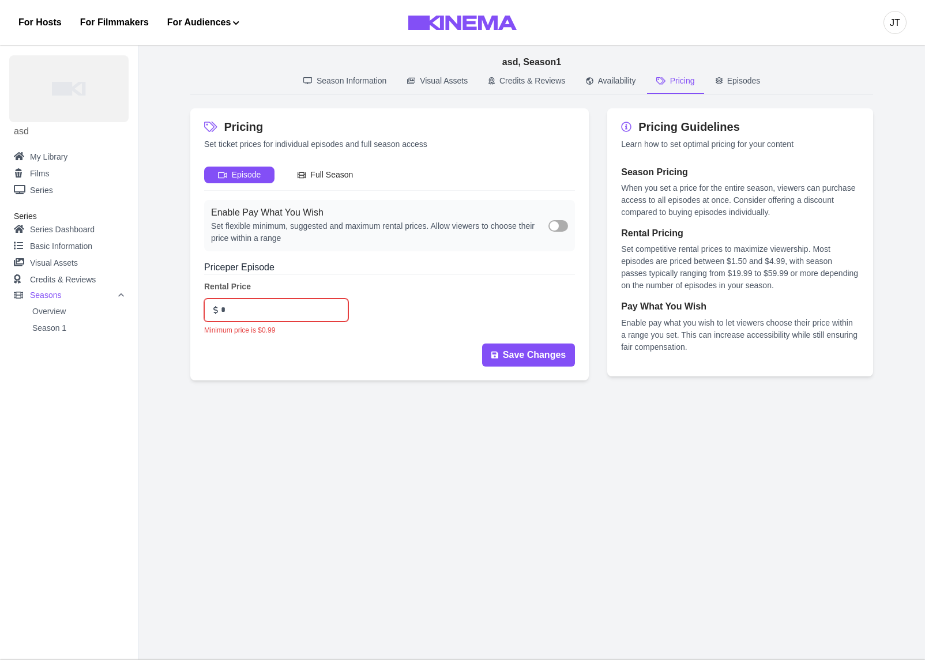
click at [446, 415] on main "**********" at bounding box center [531, 348] width 787 height 623
click at [277, 302] on input "*" at bounding box center [276, 310] width 144 height 23
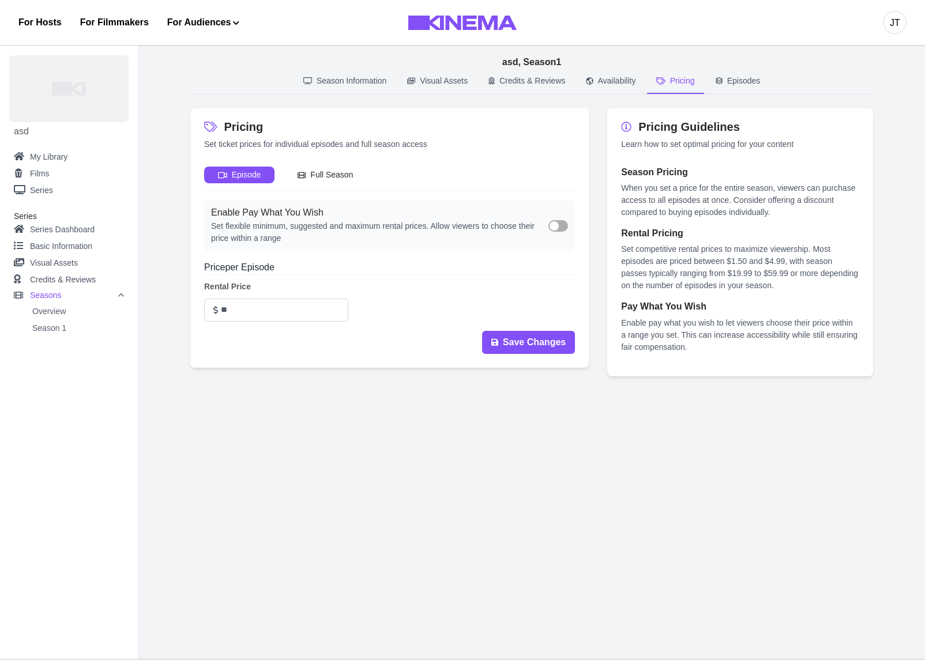
type input "*"
